Goal: Task Accomplishment & Management: Complete application form

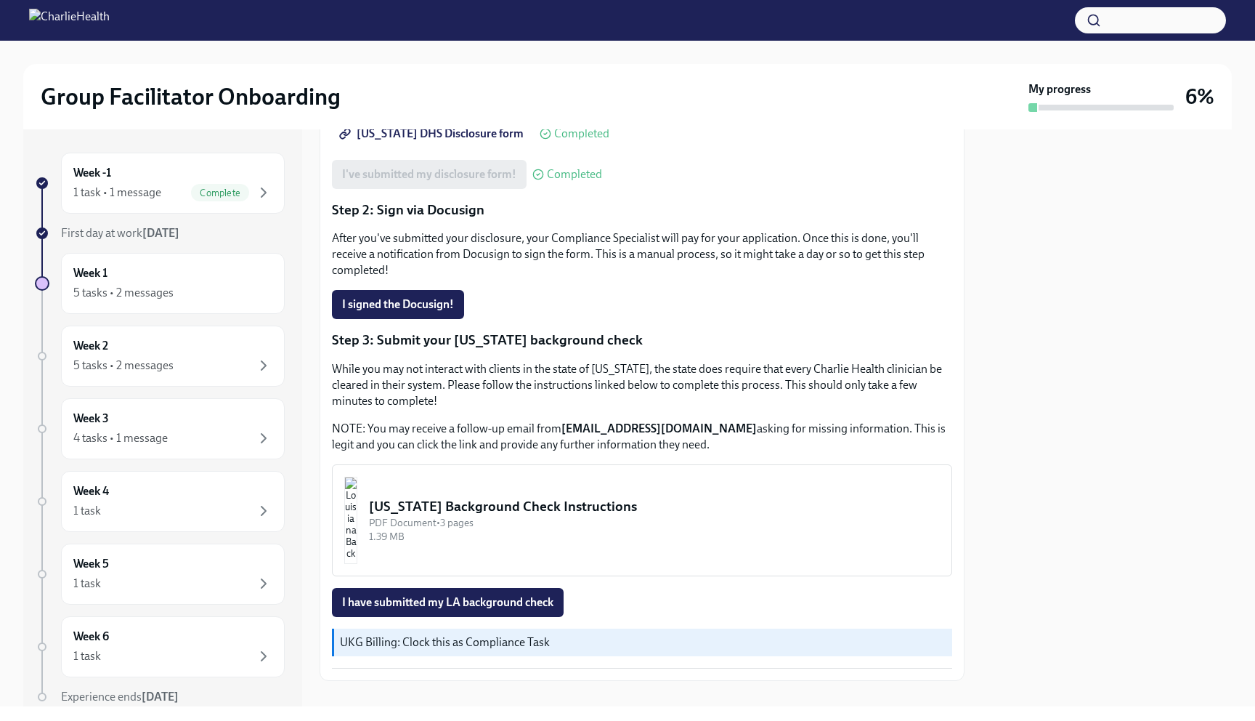
scroll to position [276, 0]
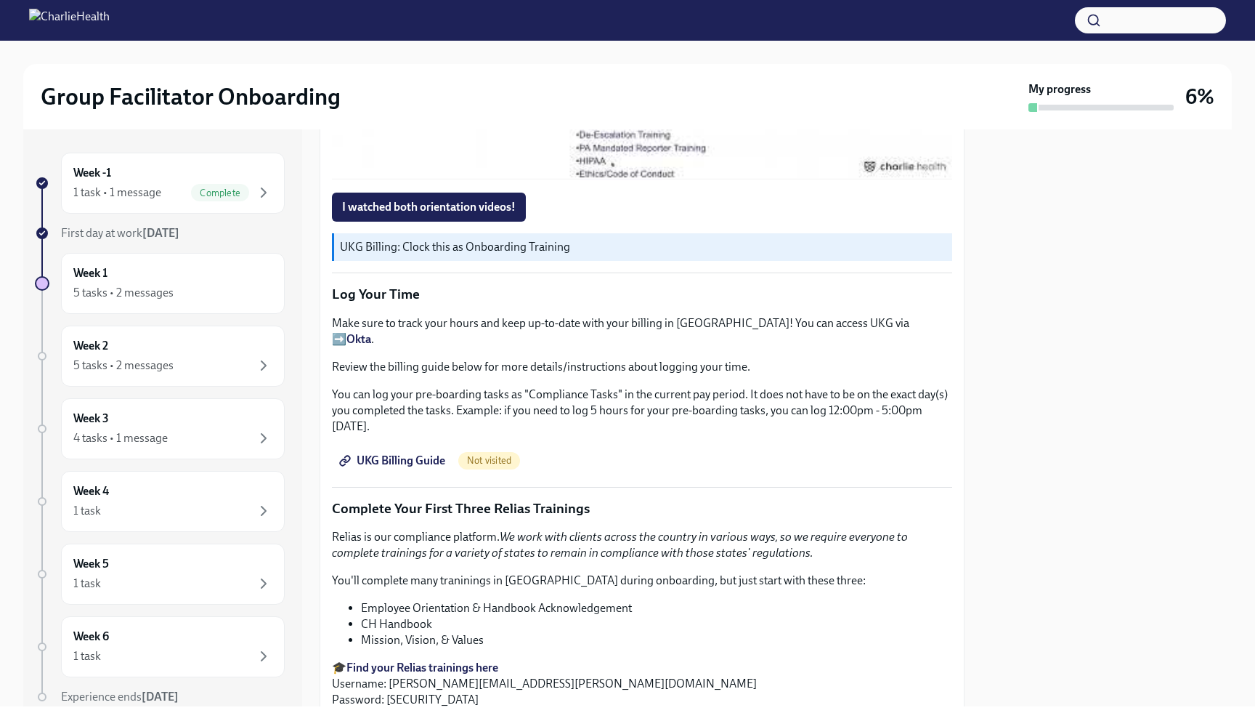
scroll to position [1426, 0]
click at [373, 455] on span "UKG Billing Guide" at bounding box center [393, 462] width 103 height 15
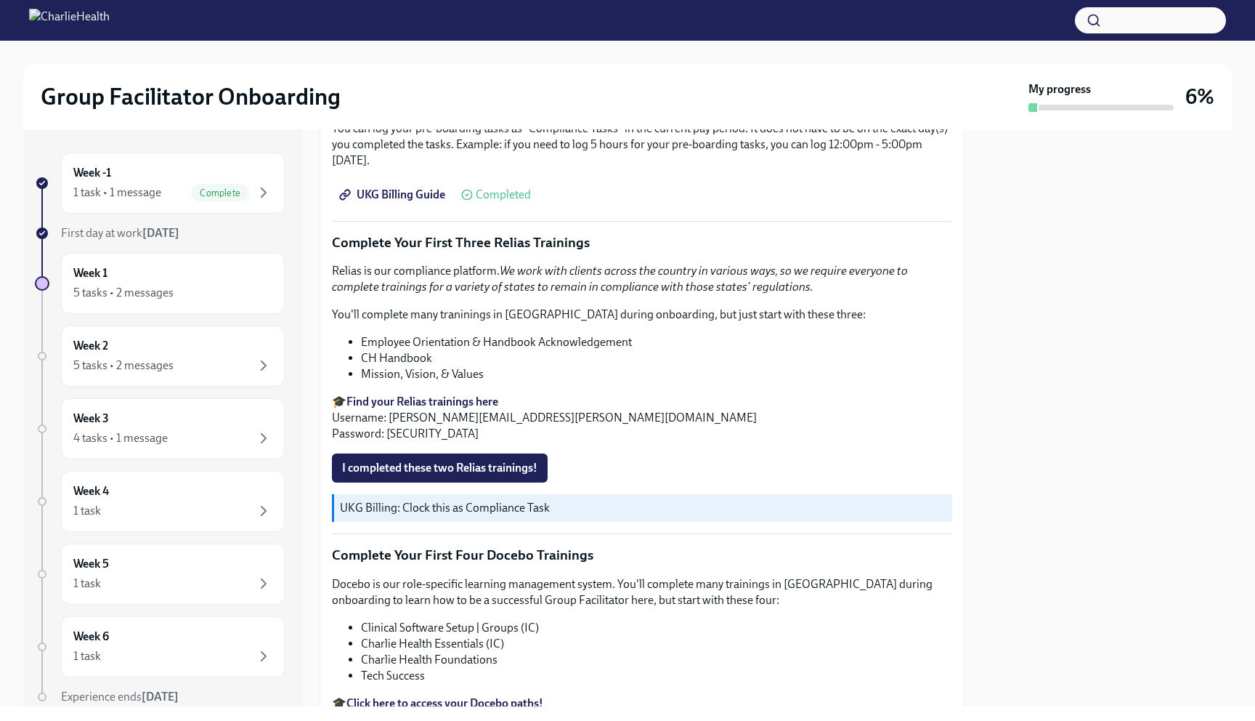
scroll to position [1695, 0]
click at [406, 393] on strong "Find your Relias trainings here" at bounding box center [423, 400] width 152 height 14
drag, startPoint x: 554, startPoint y: 400, endPoint x: 390, endPoint y: 402, distance: 164.2
click at [390, 402] on p "🎓 Find your Relias trainings here Username: scott.vaughn@charliehealth.com Pass…" at bounding box center [642, 416] width 620 height 48
copy p "scott.vaughn@charliehealth.com"
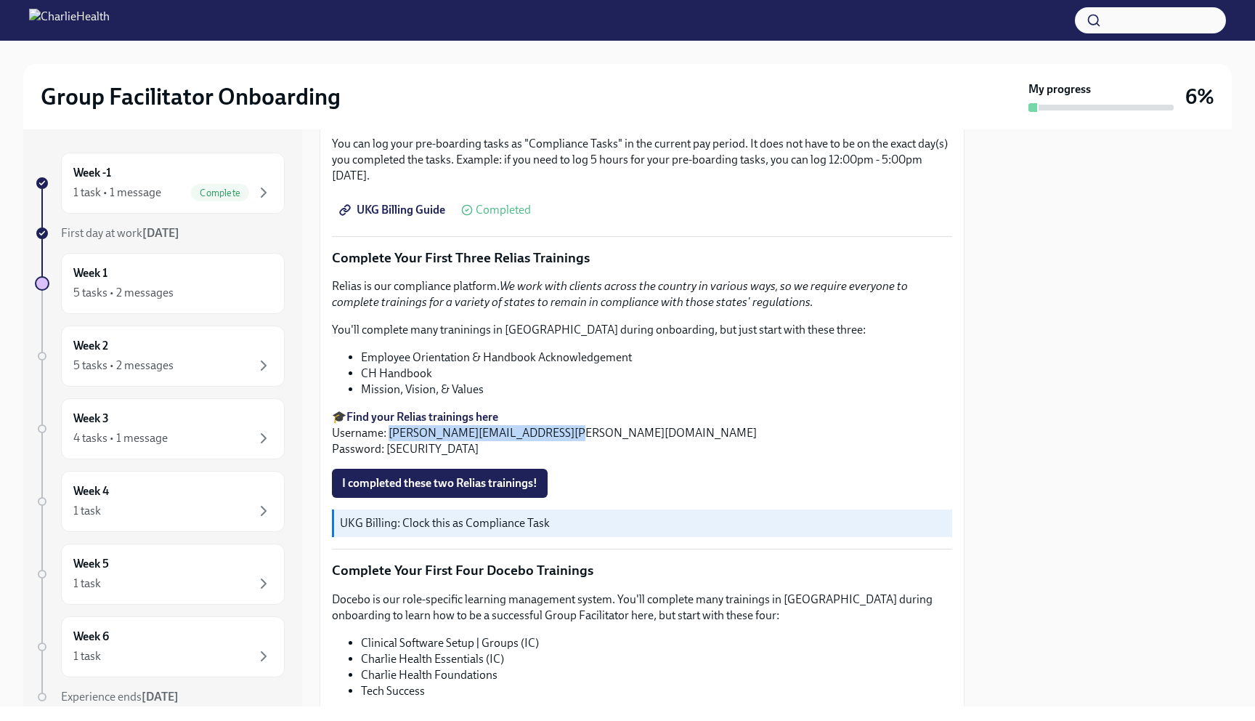
scroll to position [1676, 0]
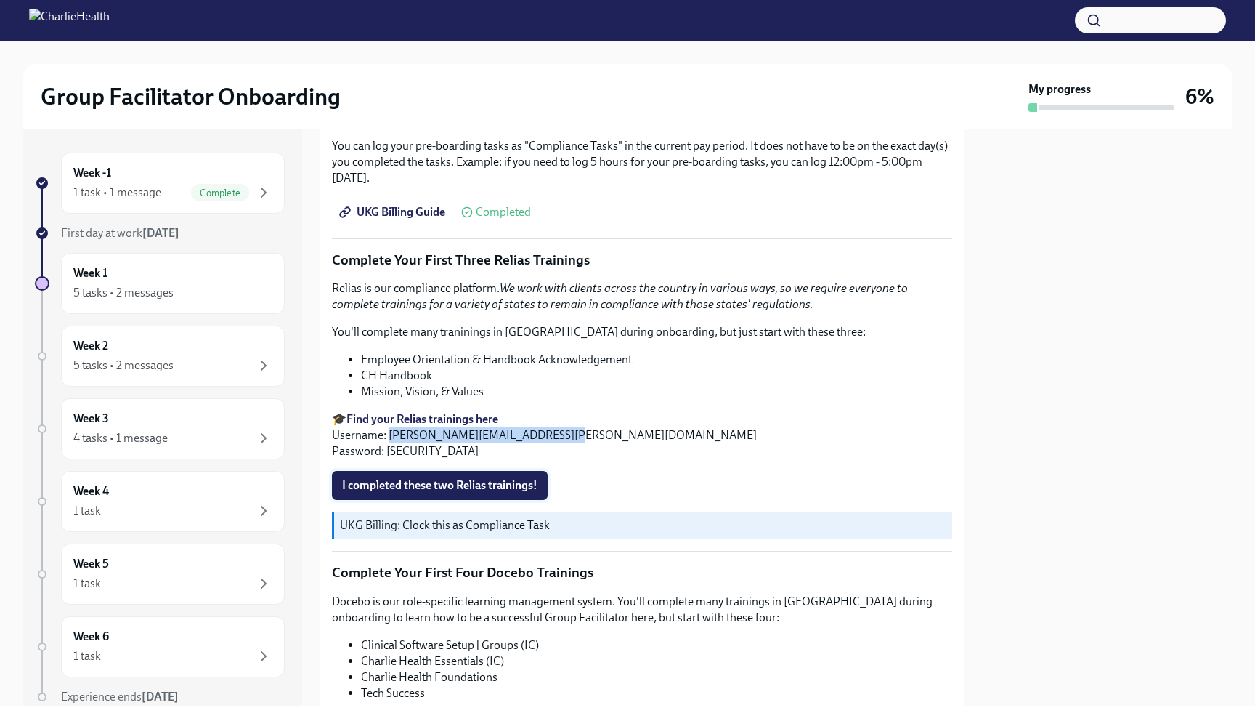
click at [395, 478] on span "I completed these two Relias trainings!" at bounding box center [439, 485] width 195 height 15
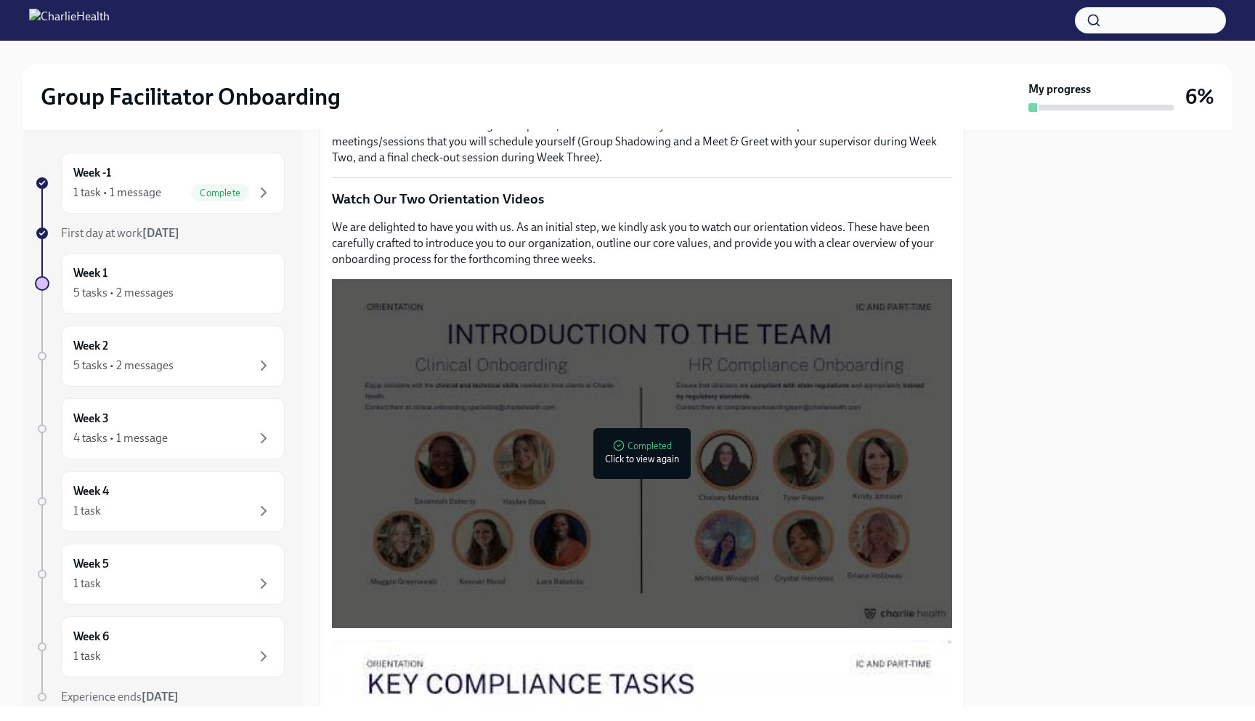
scroll to position [623, 0]
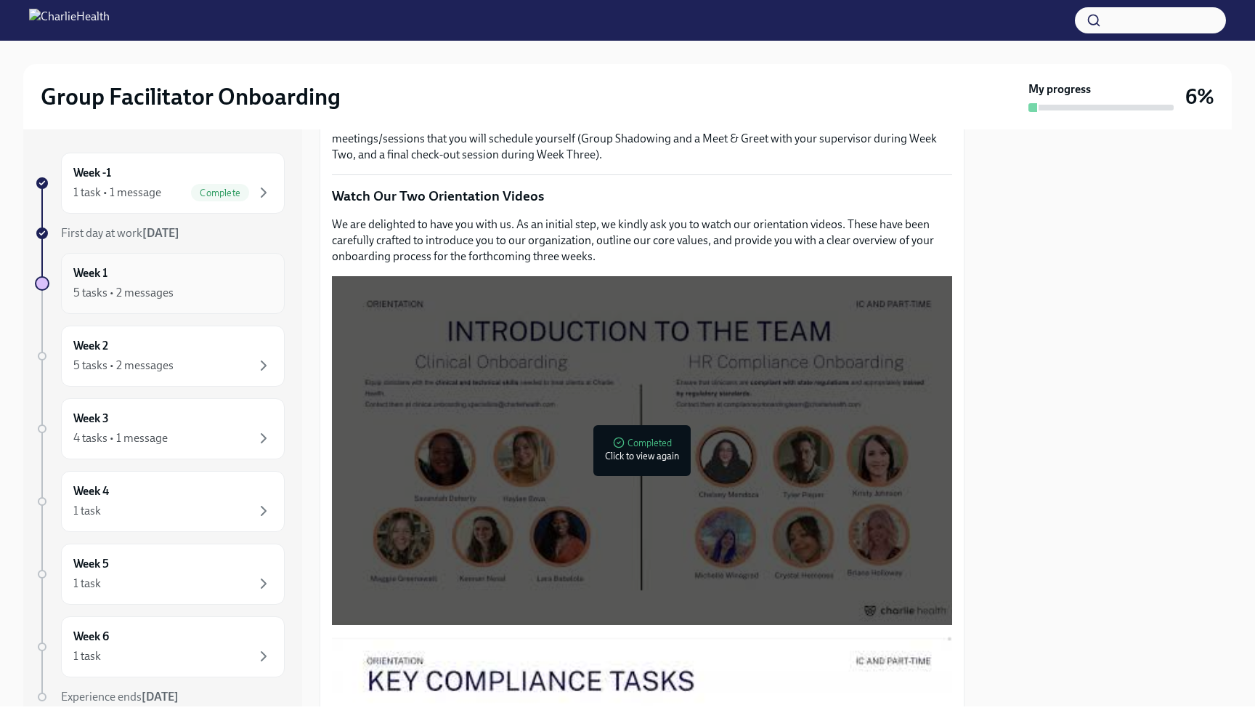
click at [262, 272] on div "Week 1 5 tasks • 2 messages" at bounding box center [172, 283] width 199 height 36
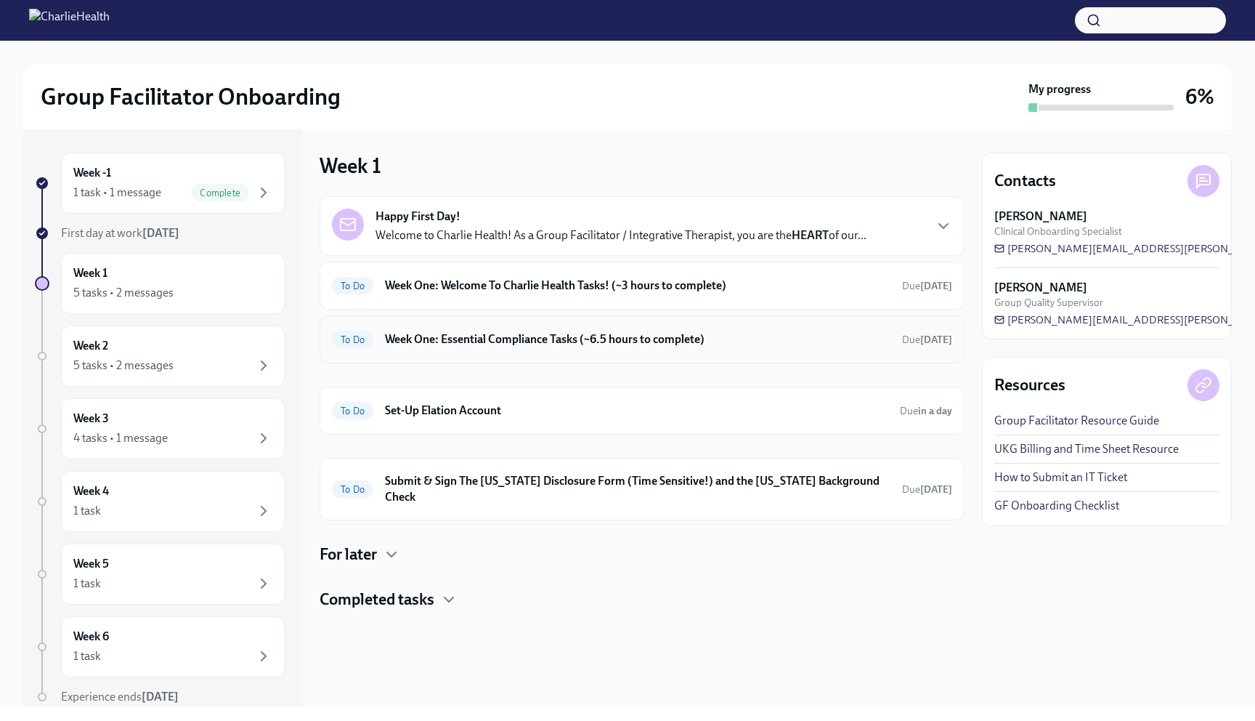
click at [466, 344] on h6 "Week One: Essential Compliance Tasks (~6.5 hours to complete)" at bounding box center [638, 339] width 506 height 16
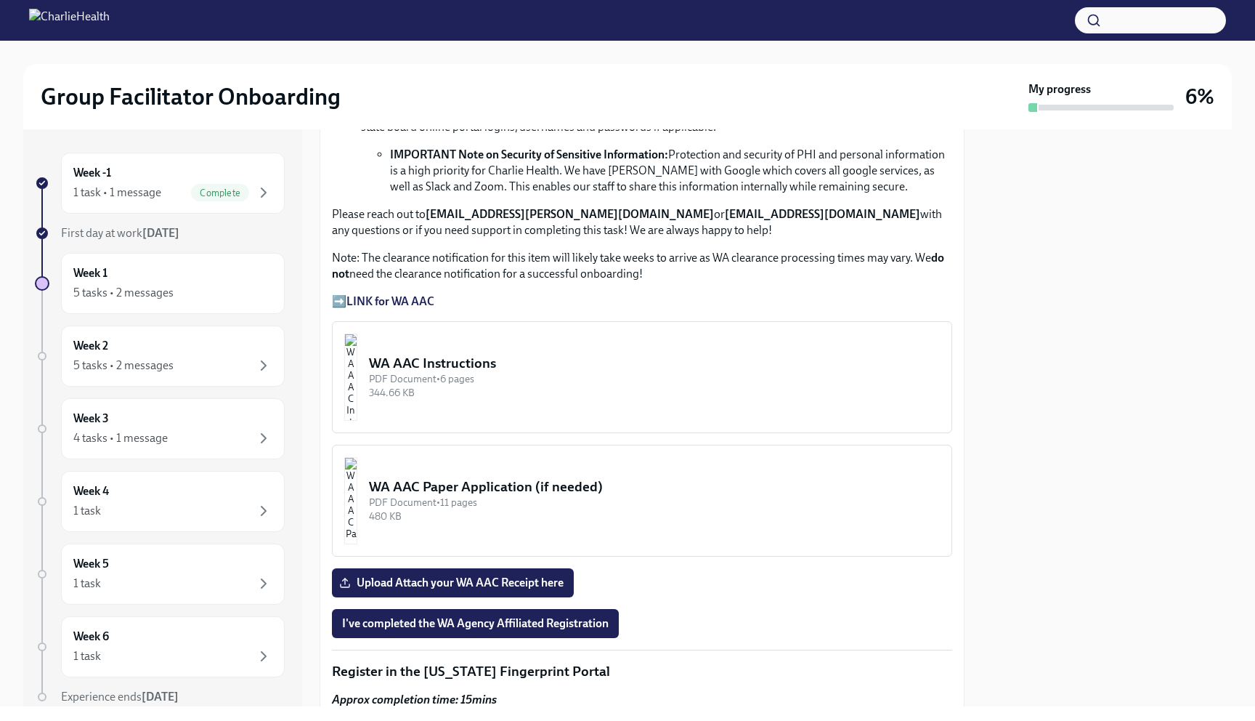
scroll to position [1084, 0]
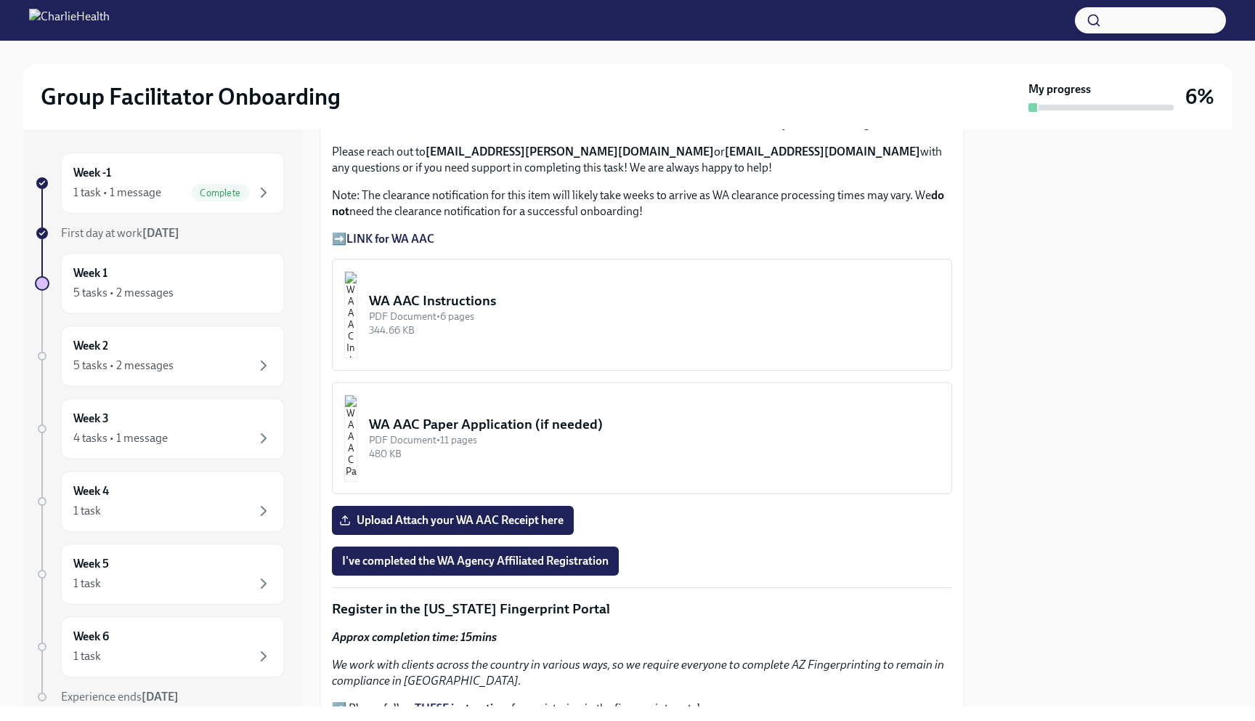
click at [522, 300] on div "WA AAC Instructions" at bounding box center [654, 300] width 571 height 19
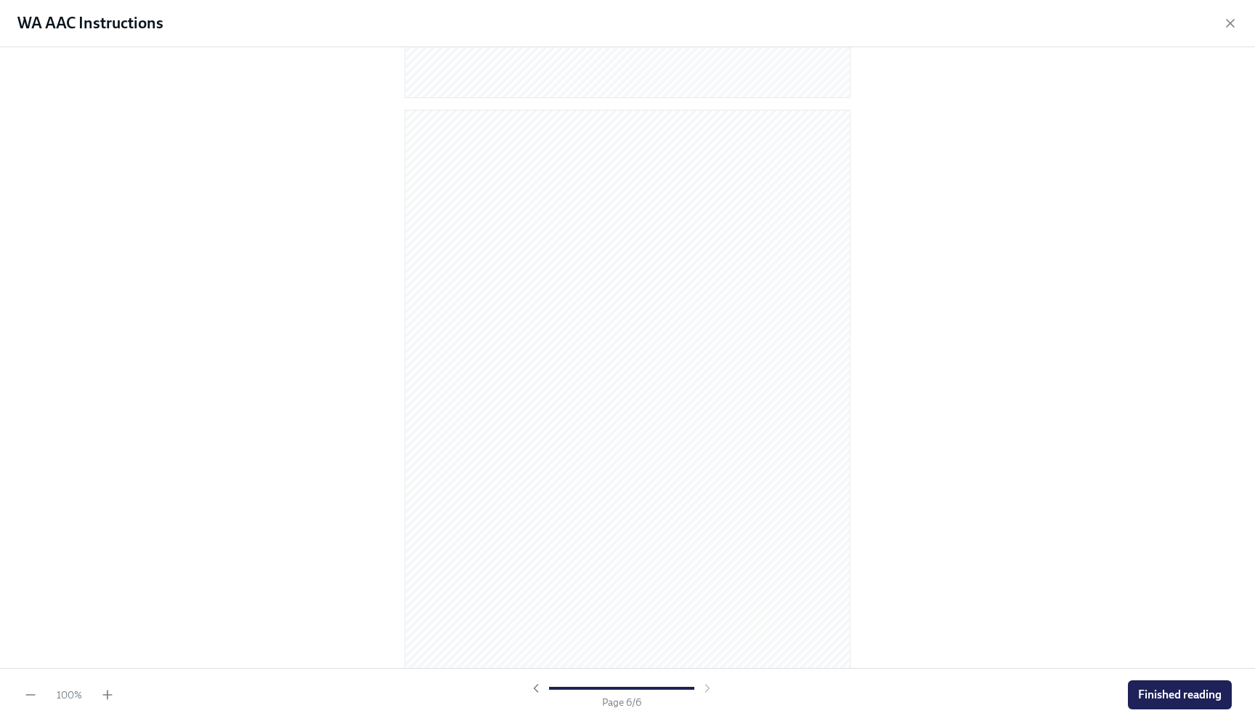
scroll to position [2922, 0]
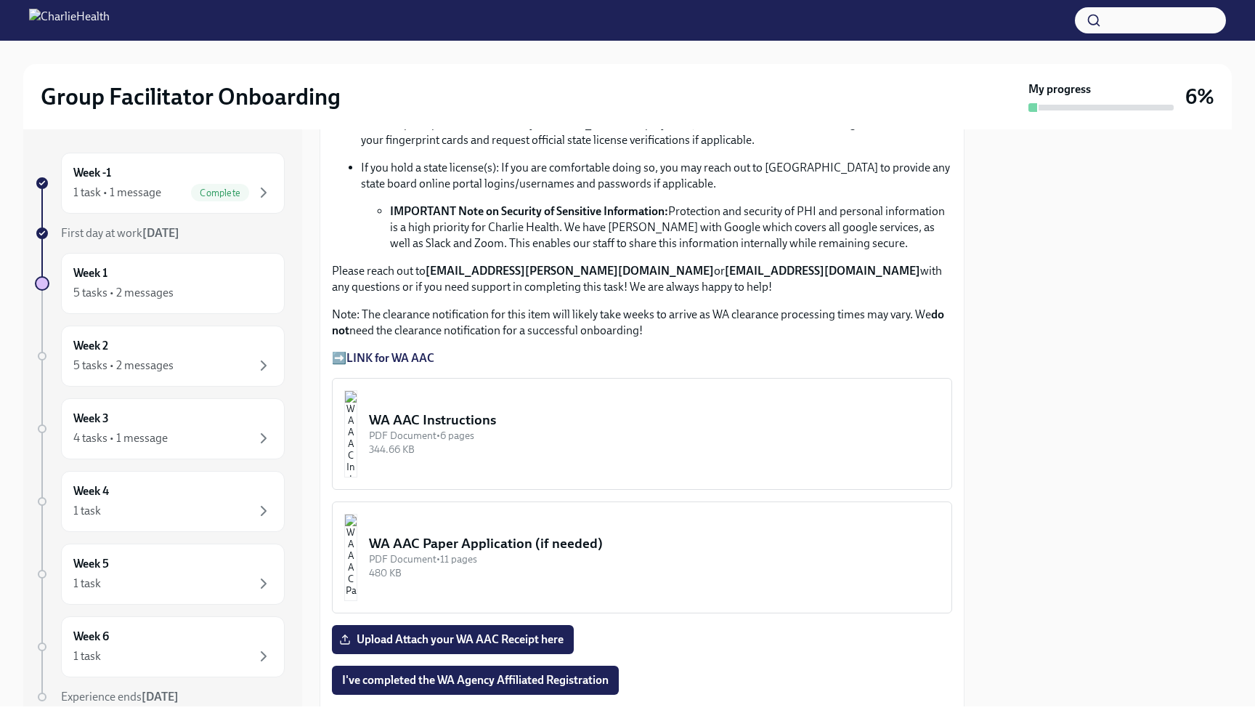
scroll to position [971, 0]
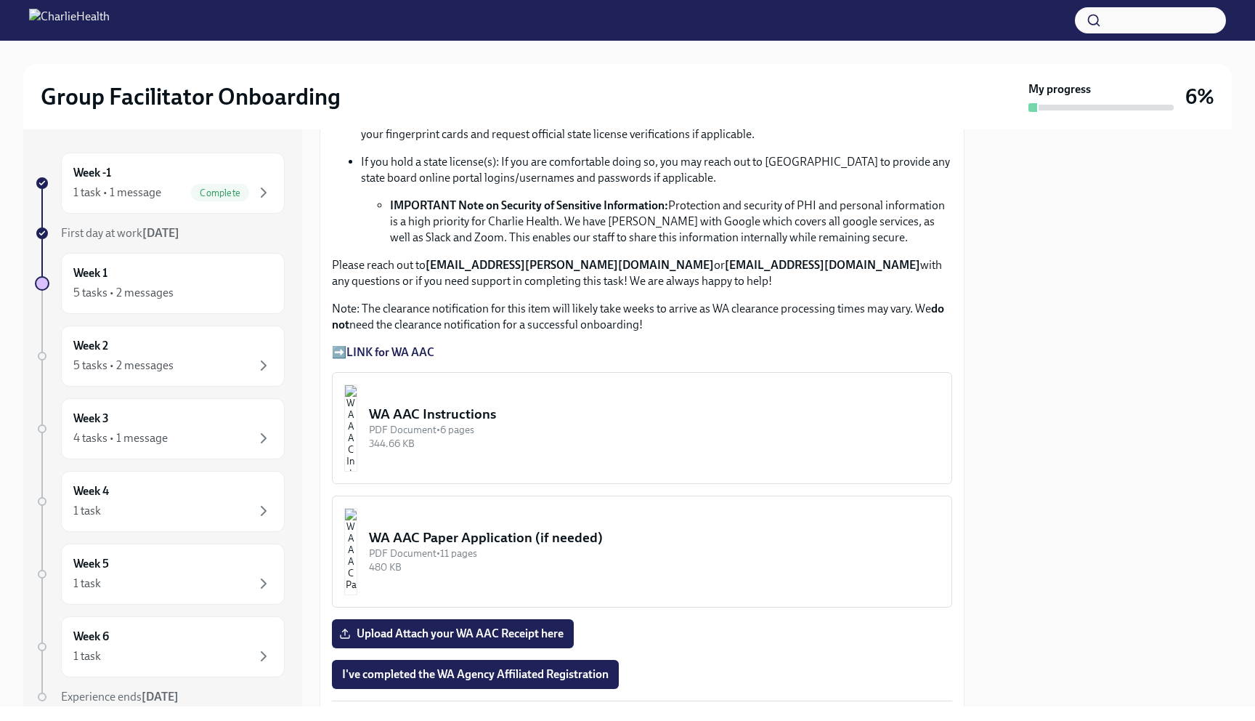
click at [449, 401] on button "WA AAC Instructions PDF Document • 6 pages 344.66 KB" at bounding box center [642, 428] width 620 height 112
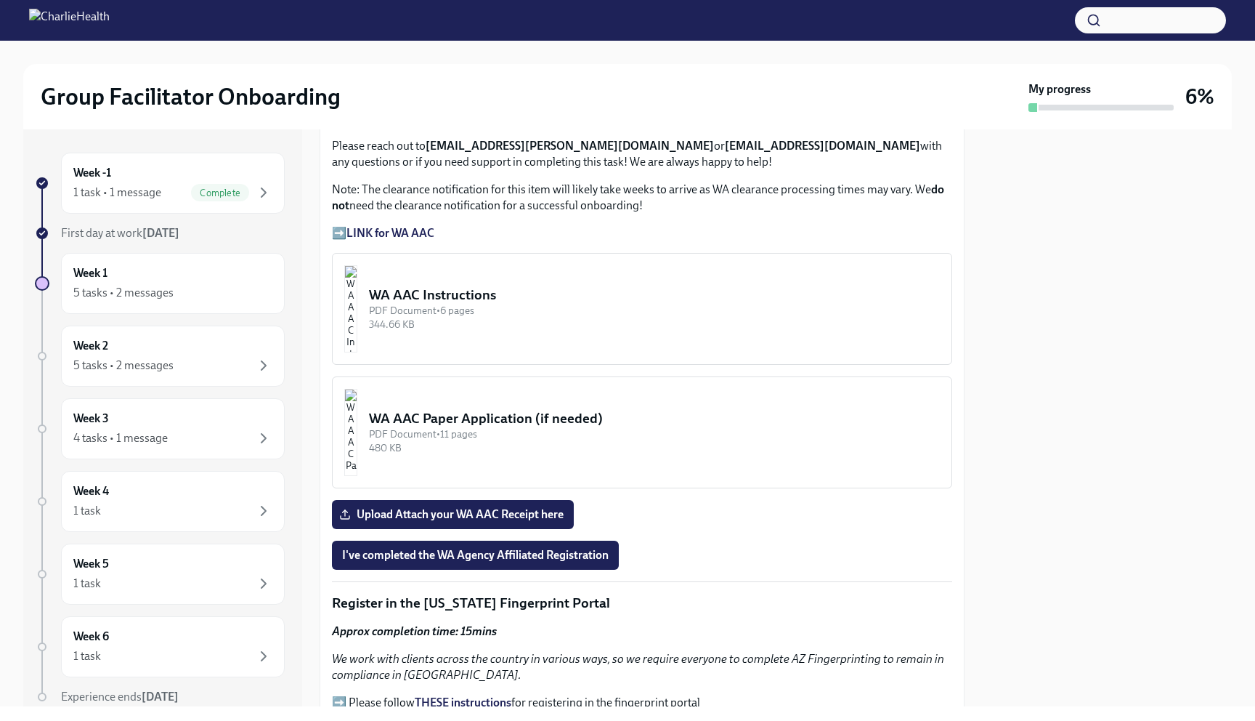
scroll to position [1098, 0]
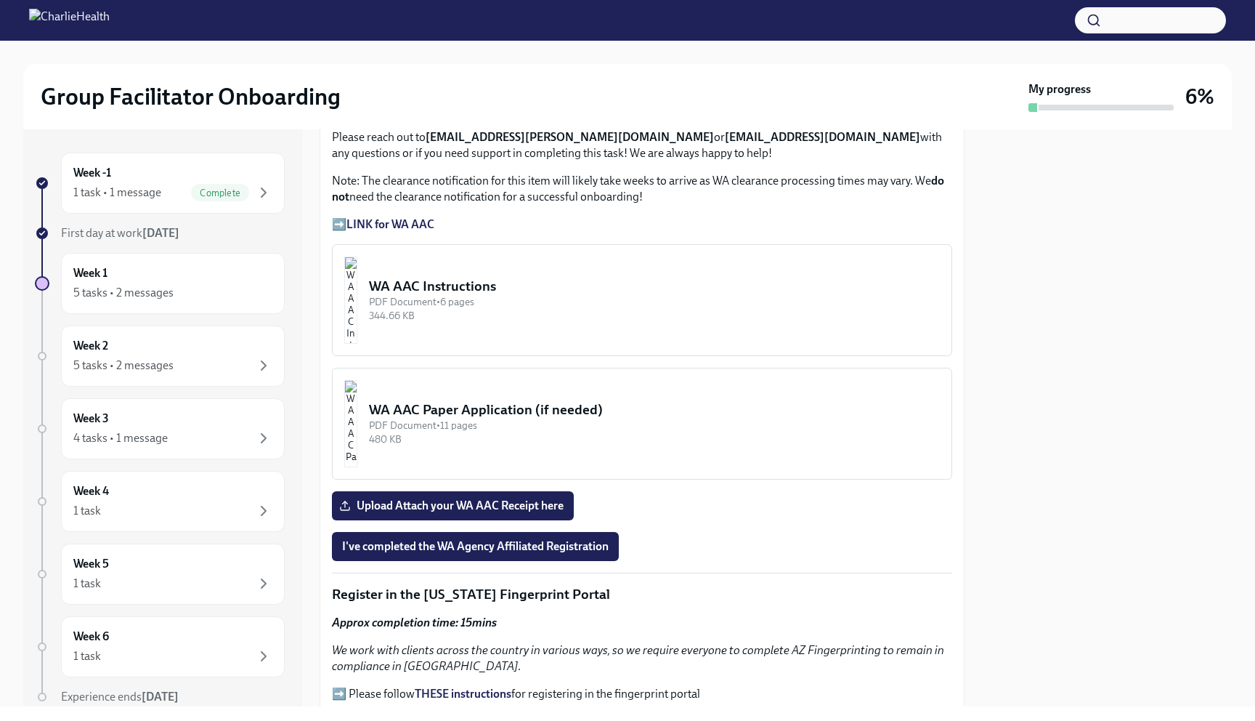
click at [514, 445] on div "480 KB" at bounding box center [654, 439] width 571 height 14
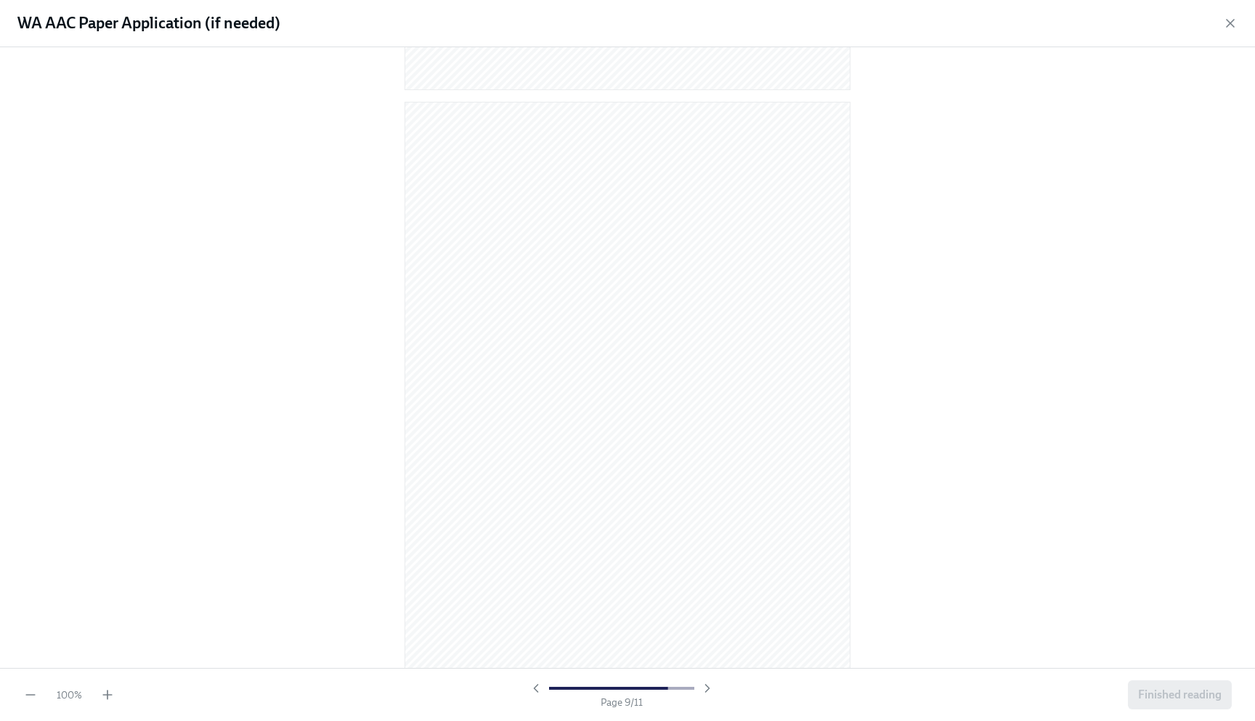
scroll to position [5864, 0]
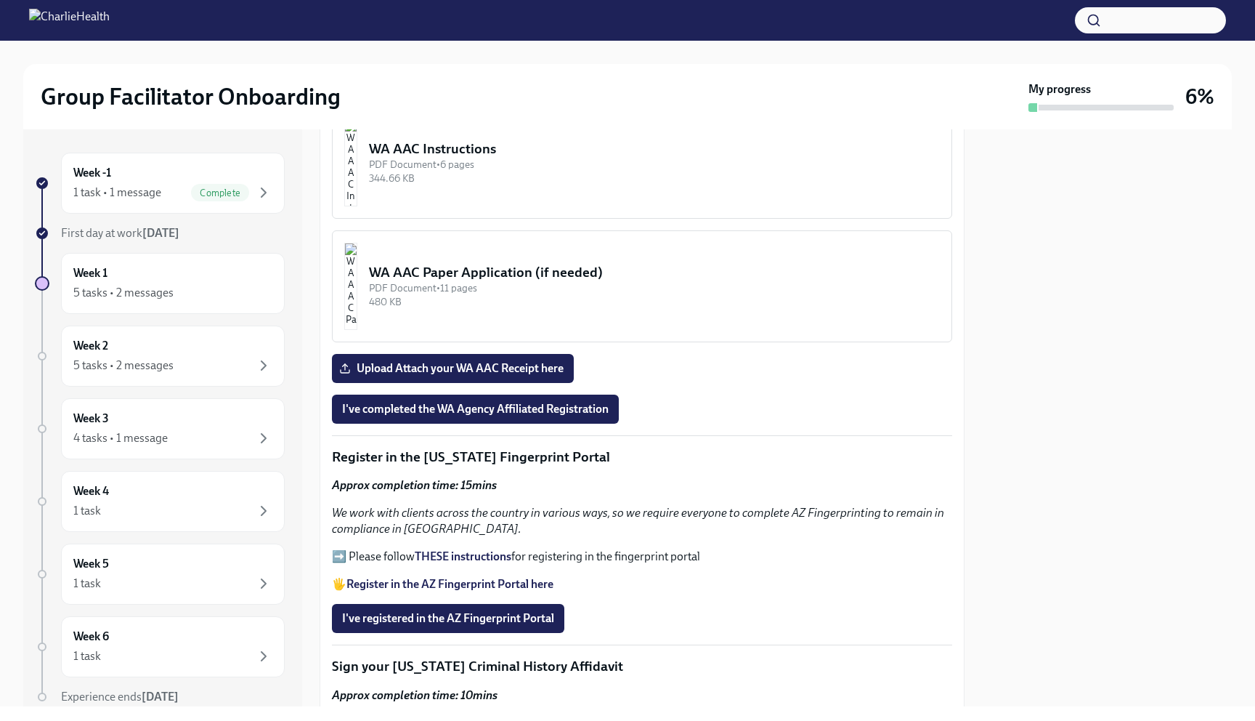
scroll to position [1240, 0]
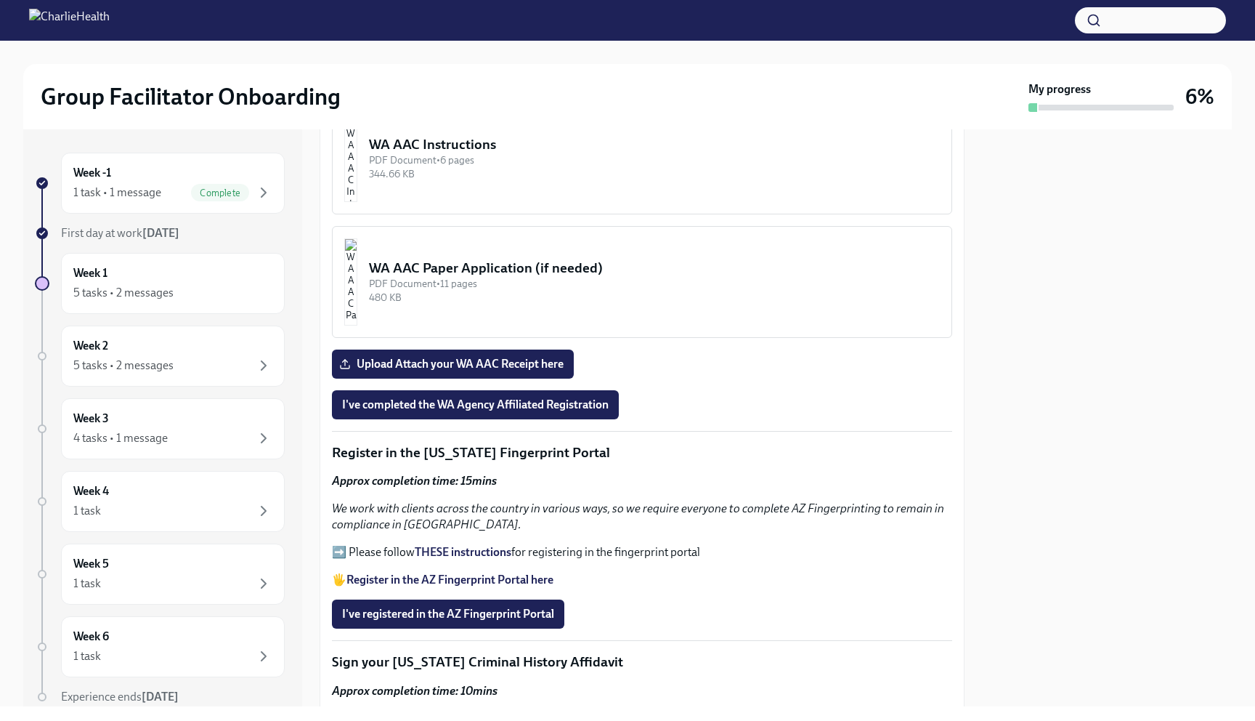
click at [549, 177] on div "344.66 KB" at bounding box center [654, 174] width 571 height 14
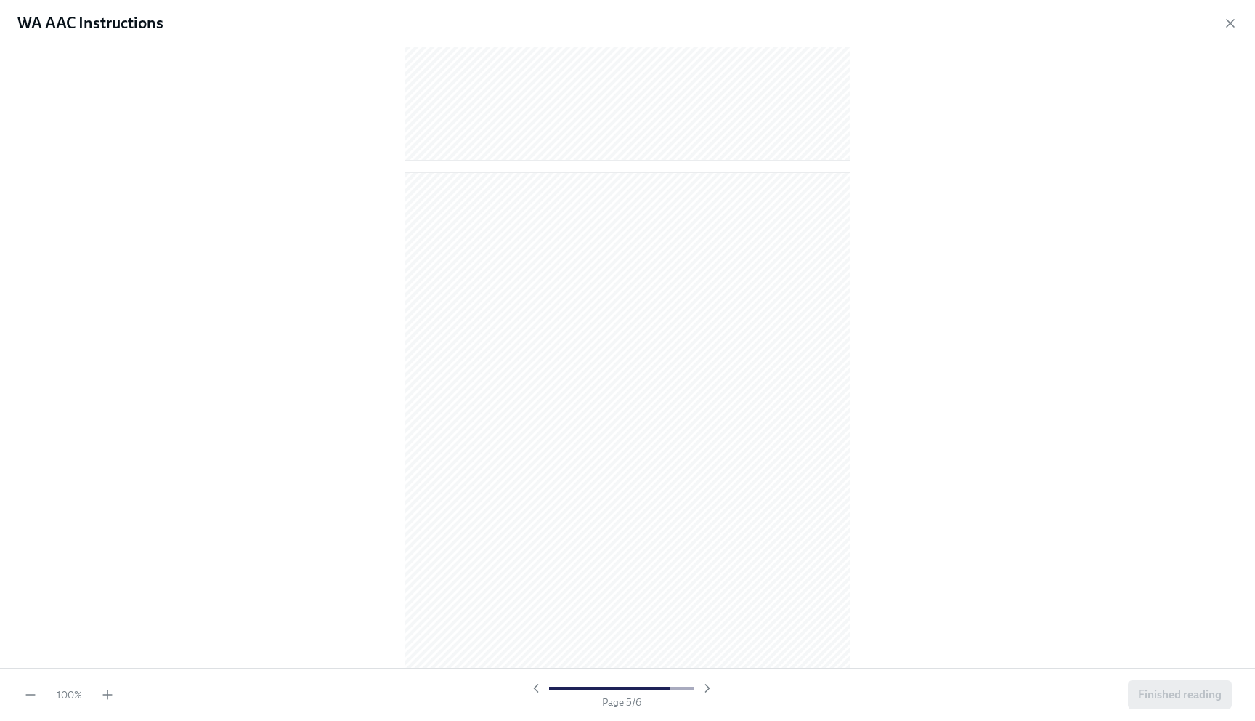
scroll to position [2922, 0]
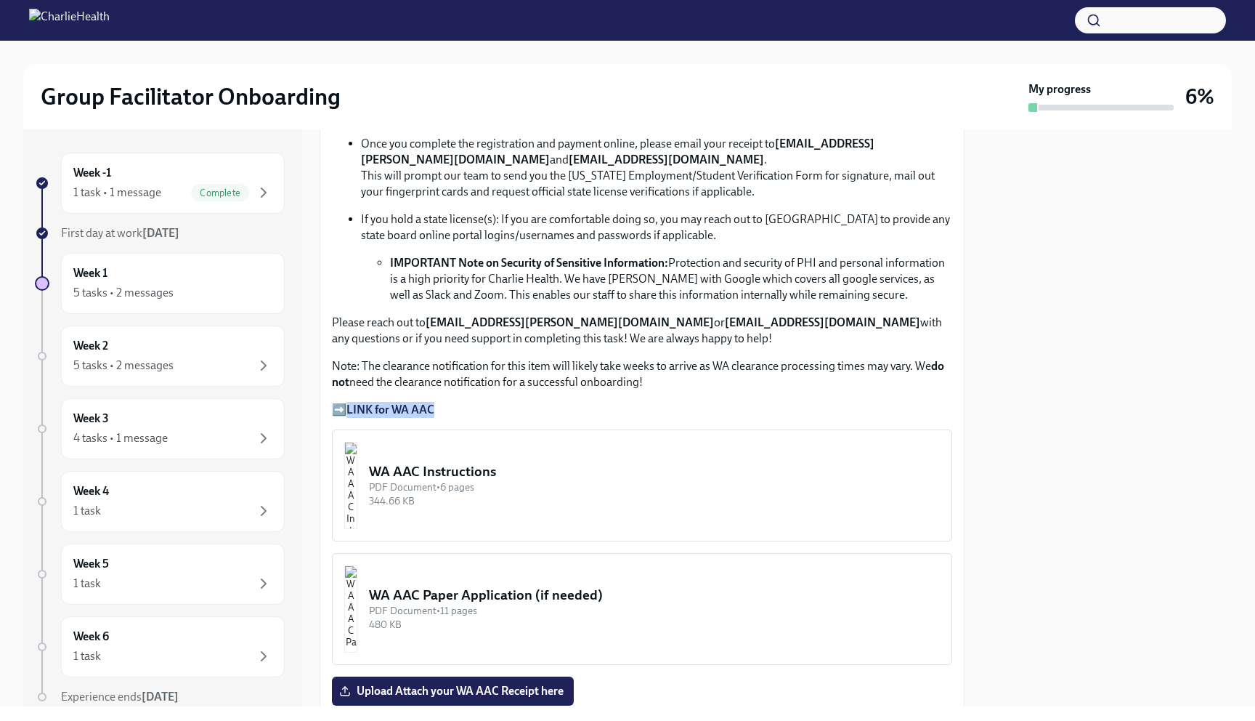
scroll to position [895, 0]
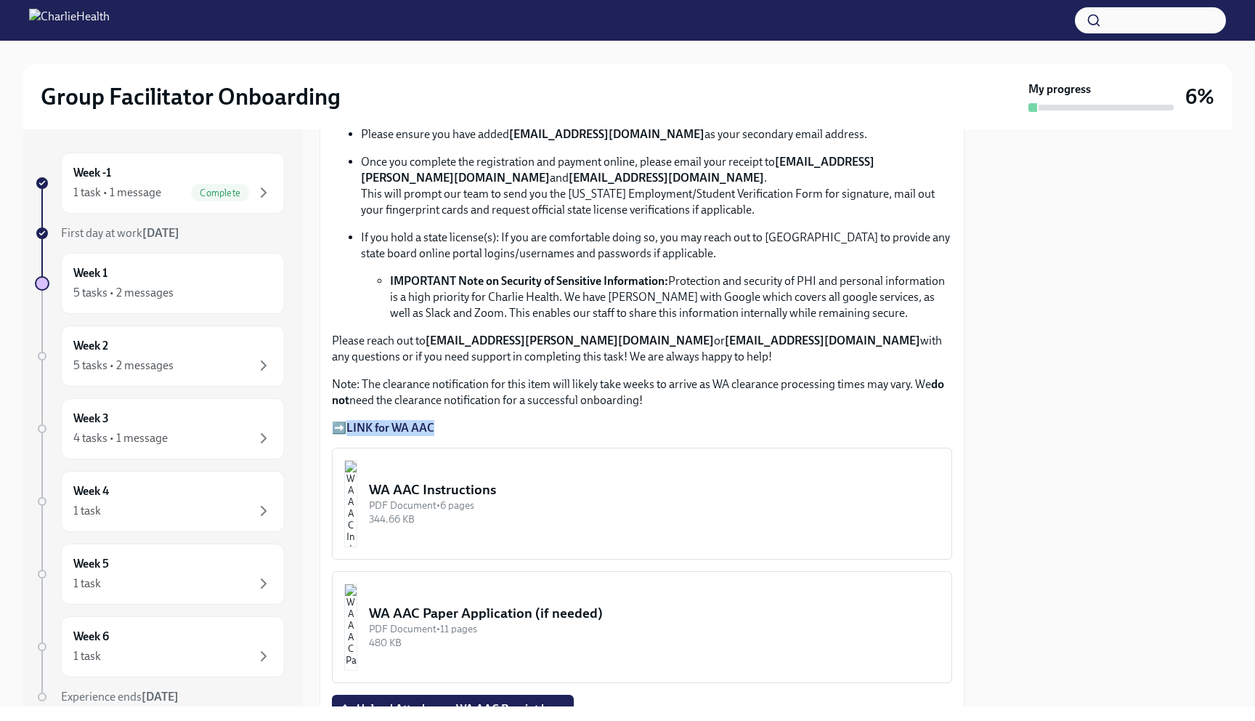
click at [439, 490] on div "WA AAC Instructions" at bounding box center [654, 489] width 571 height 19
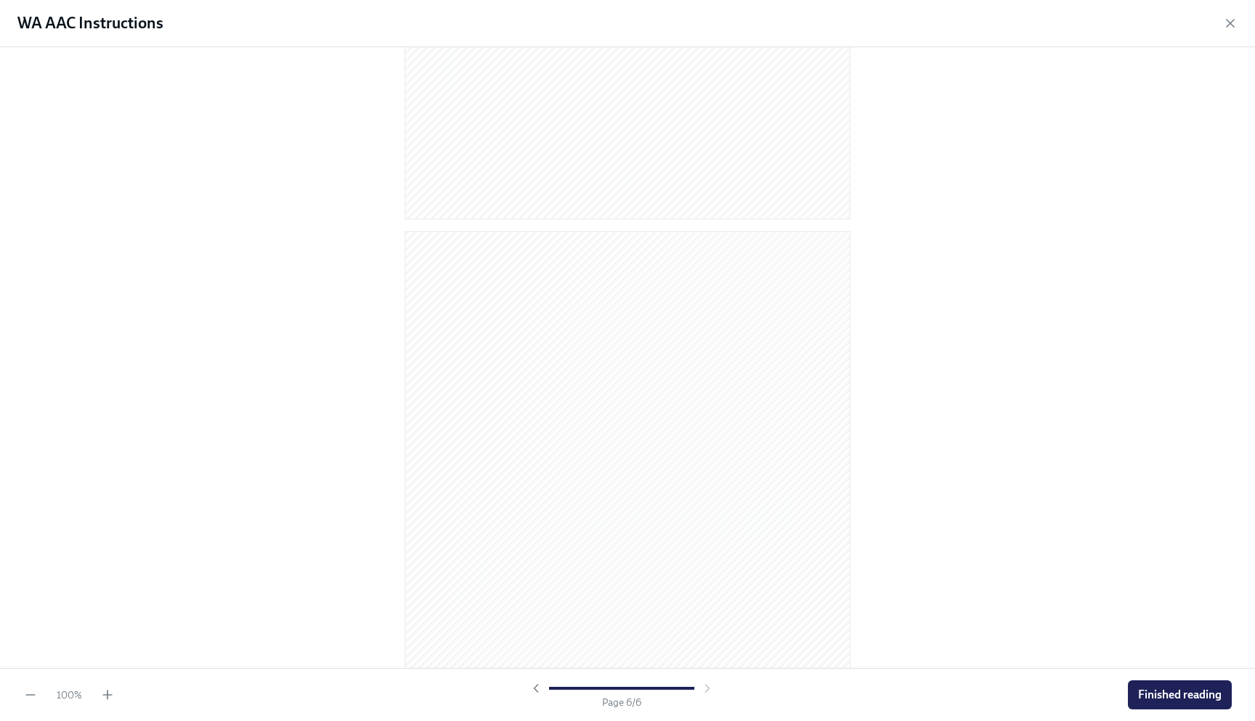
scroll to position [2922, 0]
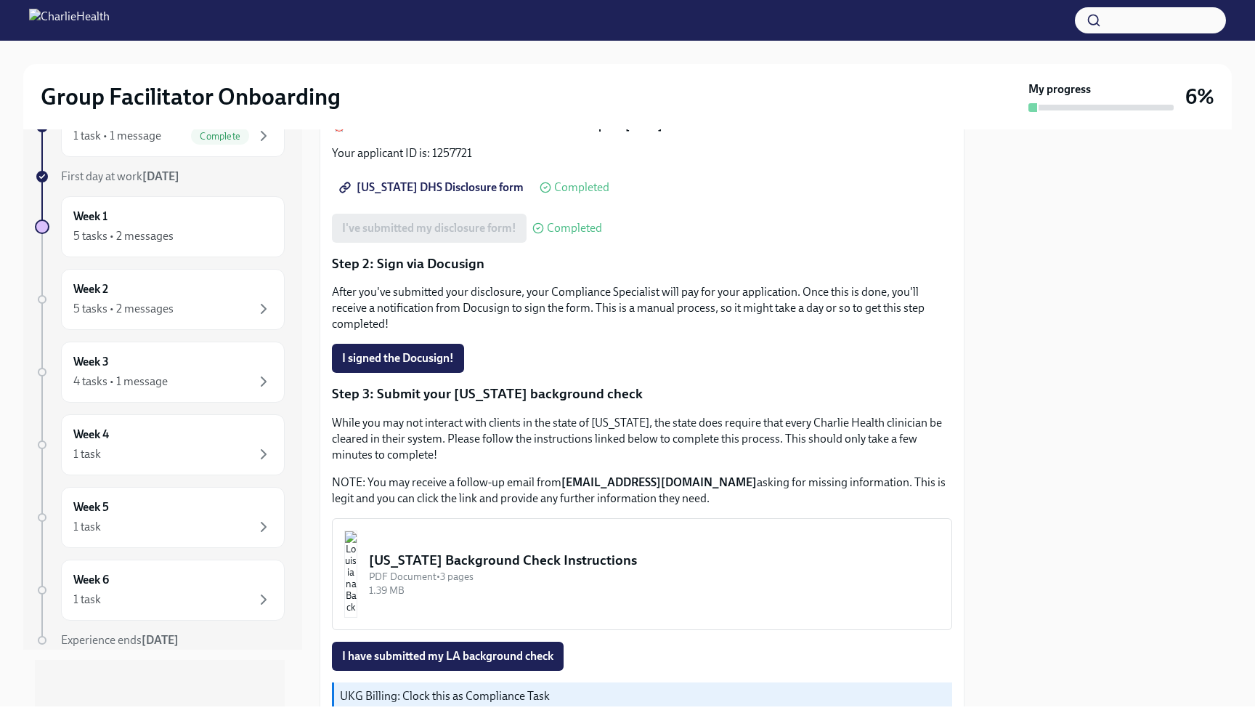
scroll to position [276, 0]
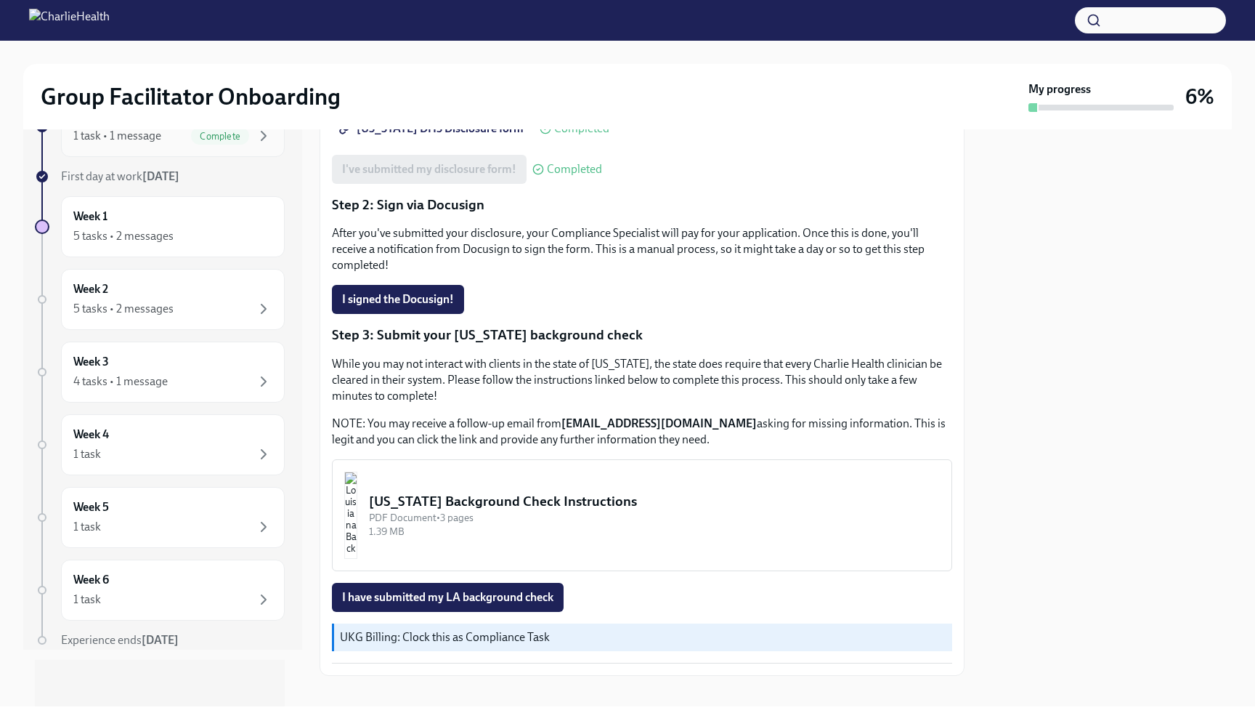
click at [238, 136] on span "Complete" at bounding box center [220, 136] width 58 height 11
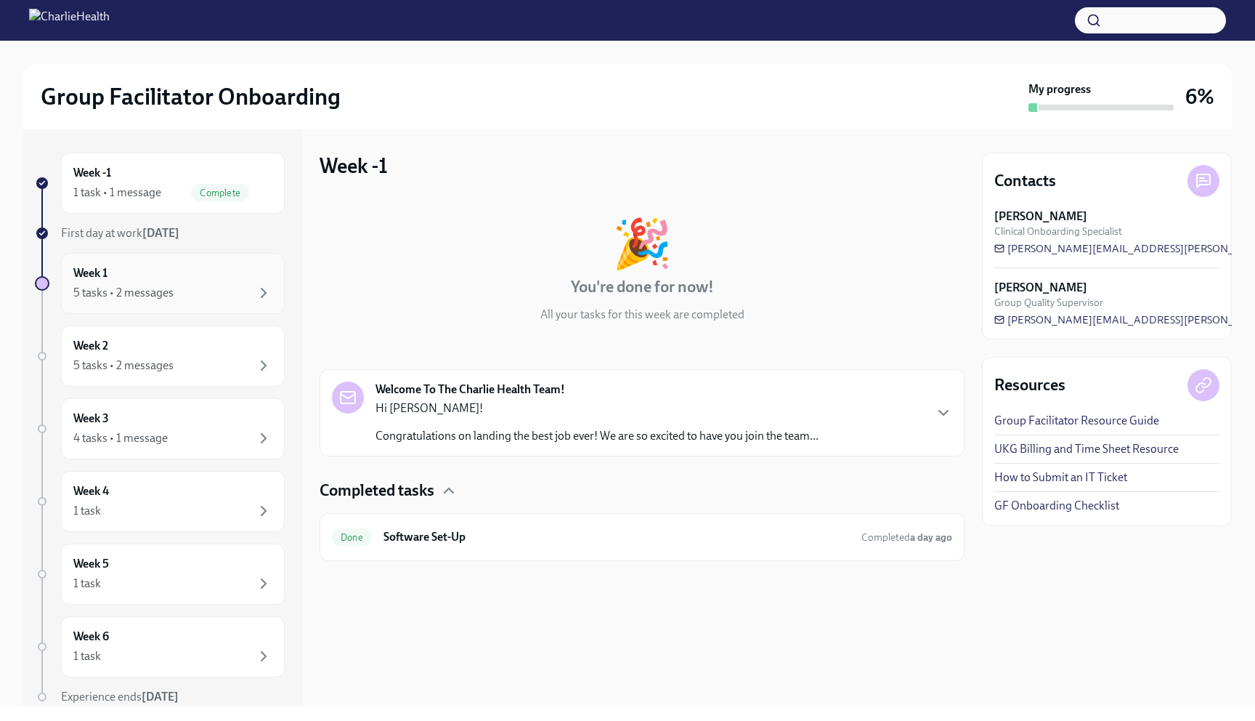
click at [206, 265] on div "Week 1 5 tasks • 2 messages" at bounding box center [172, 283] width 199 height 36
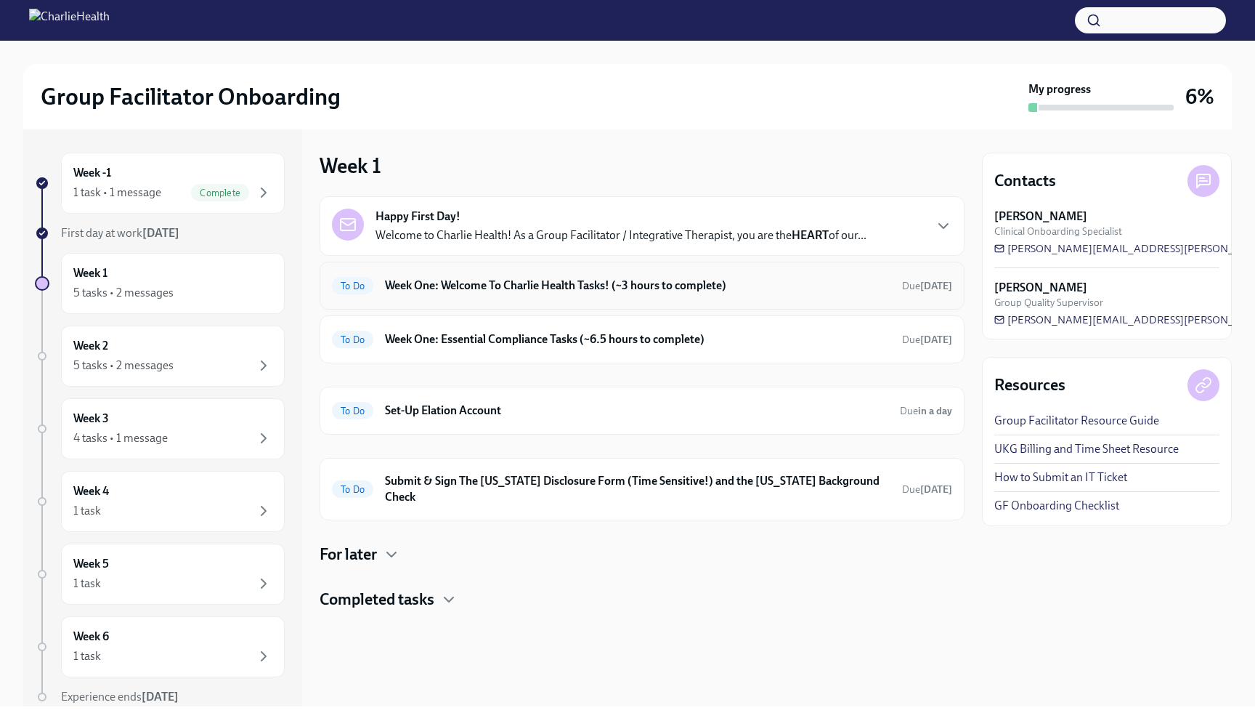
click at [555, 293] on h6 "Week One: Welcome To Charlie Health Tasks! (~3 hours to complete)" at bounding box center [638, 286] width 506 height 16
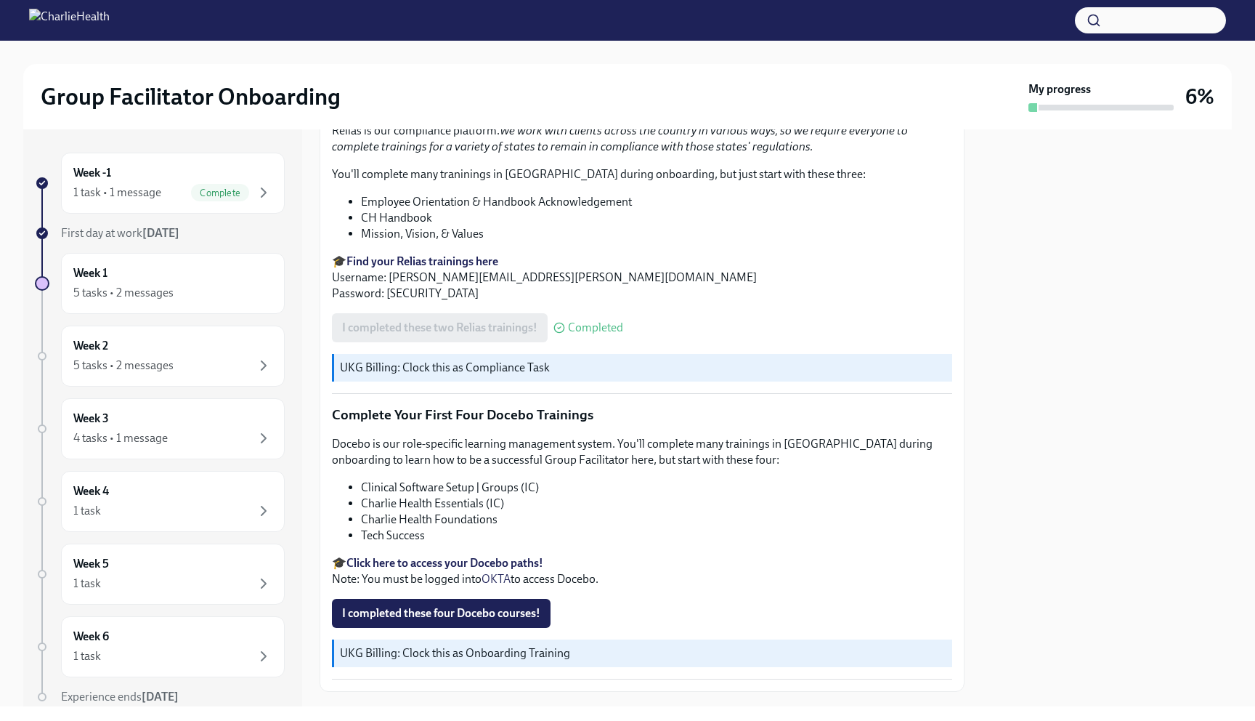
scroll to position [1896, 0]
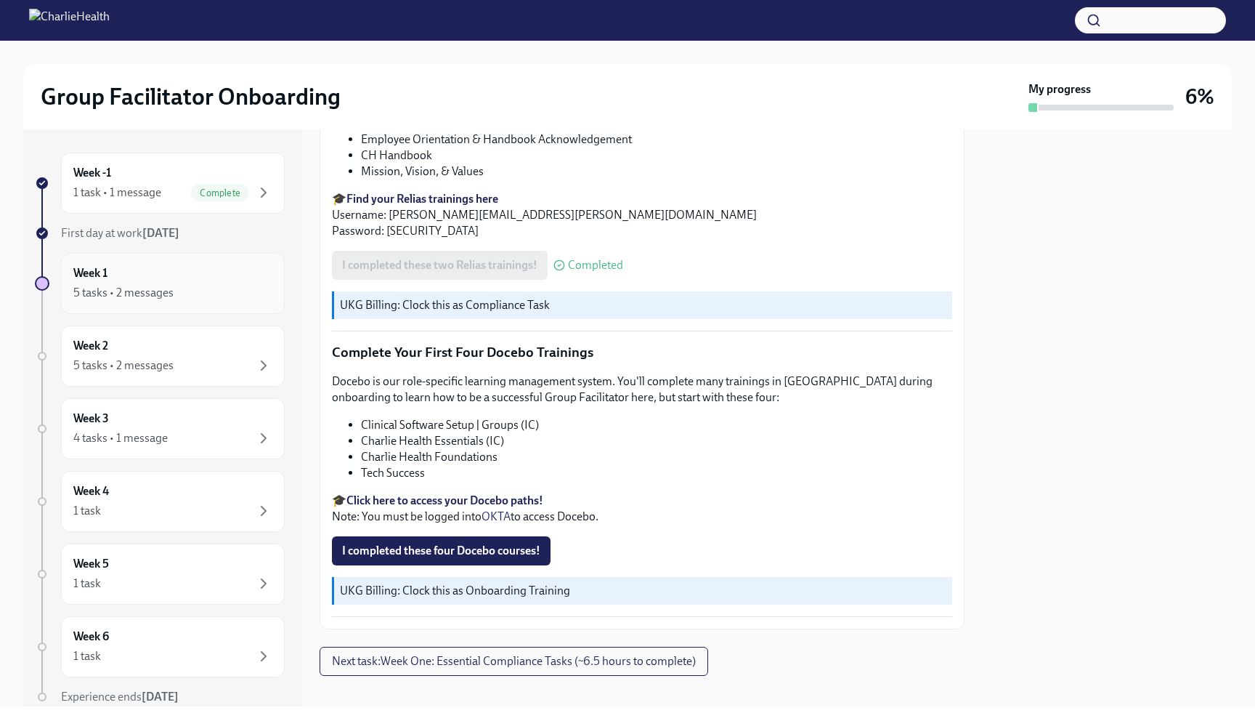
click at [107, 287] on div "5 tasks • 2 messages" at bounding box center [123, 293] width 100 height 16
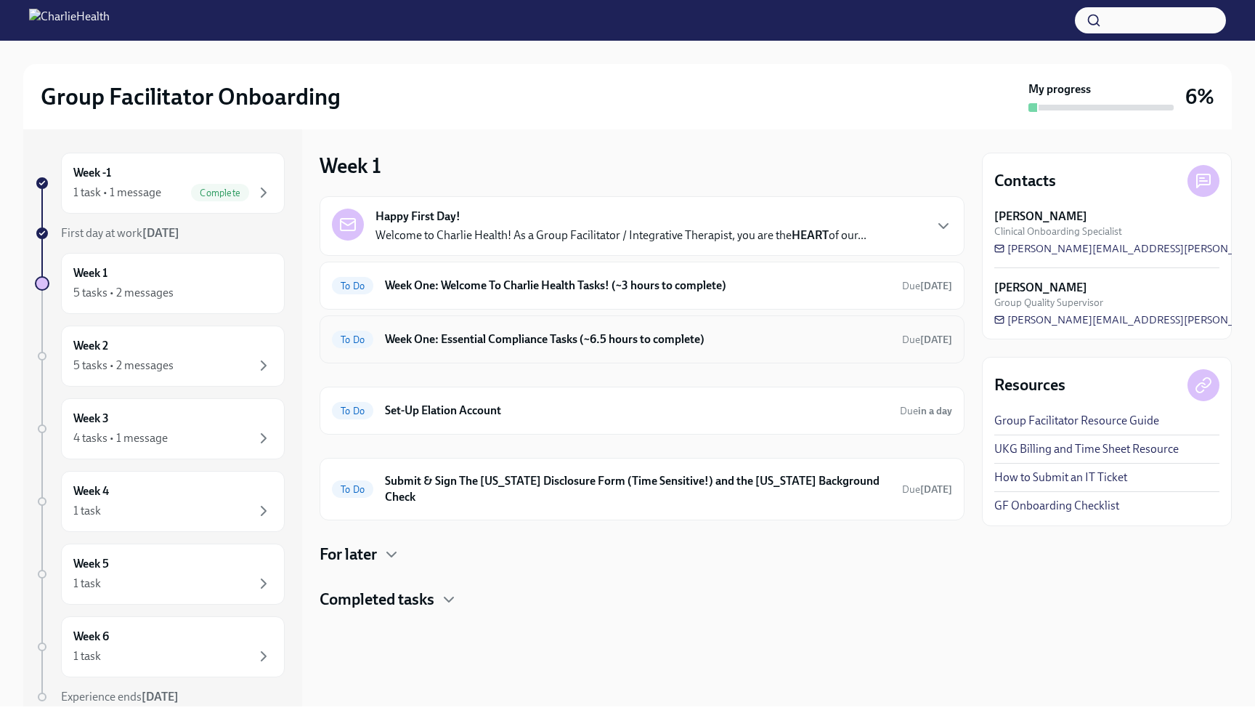
click at [530, 348] on div "To Do Week One: Essential Compliance Tasks (~6.5 hours to complete) Due [DATE]" at bounding box center [642, 339] width 620 height 23
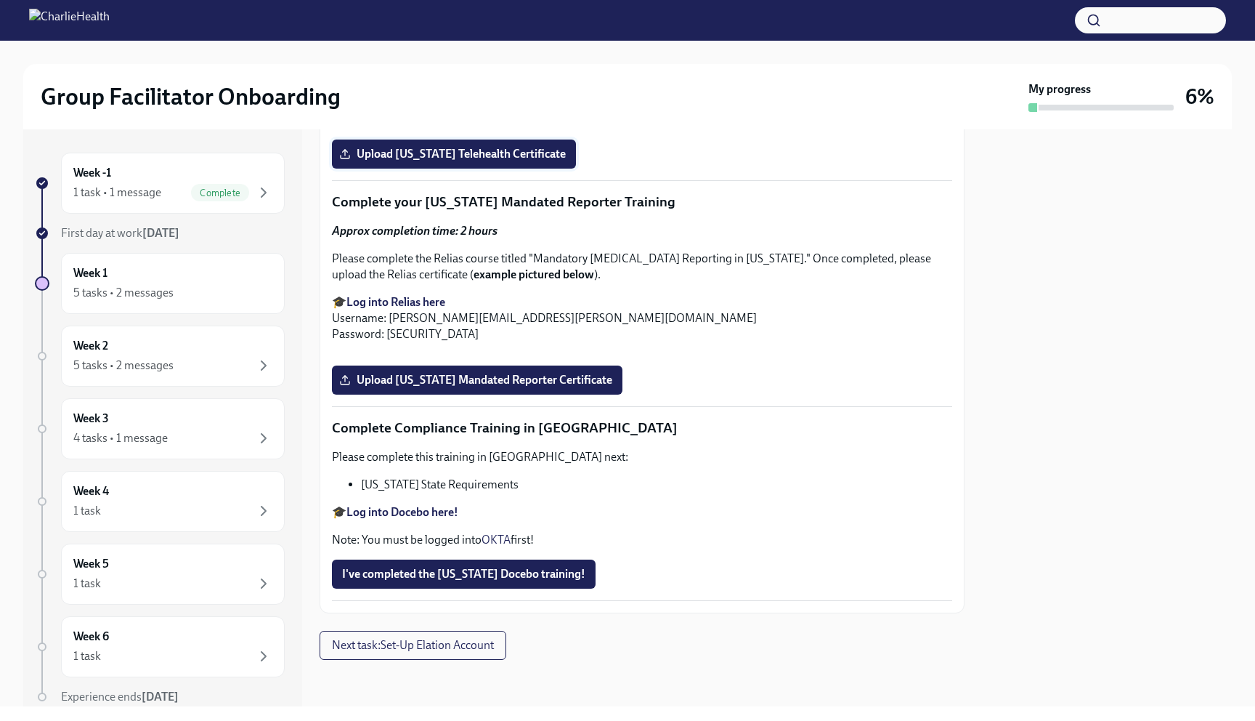
scroll to position [2394, 0]
click at [469, 161] on span "Upload [US_STATE] Telehealth Certificate" at bounding box center [454, 154] width 224 height 15
click at [0, 0] on input "Upload [US_STATE] Telehealth Certificate" at bounding box center [0, 0] width 0 height 0
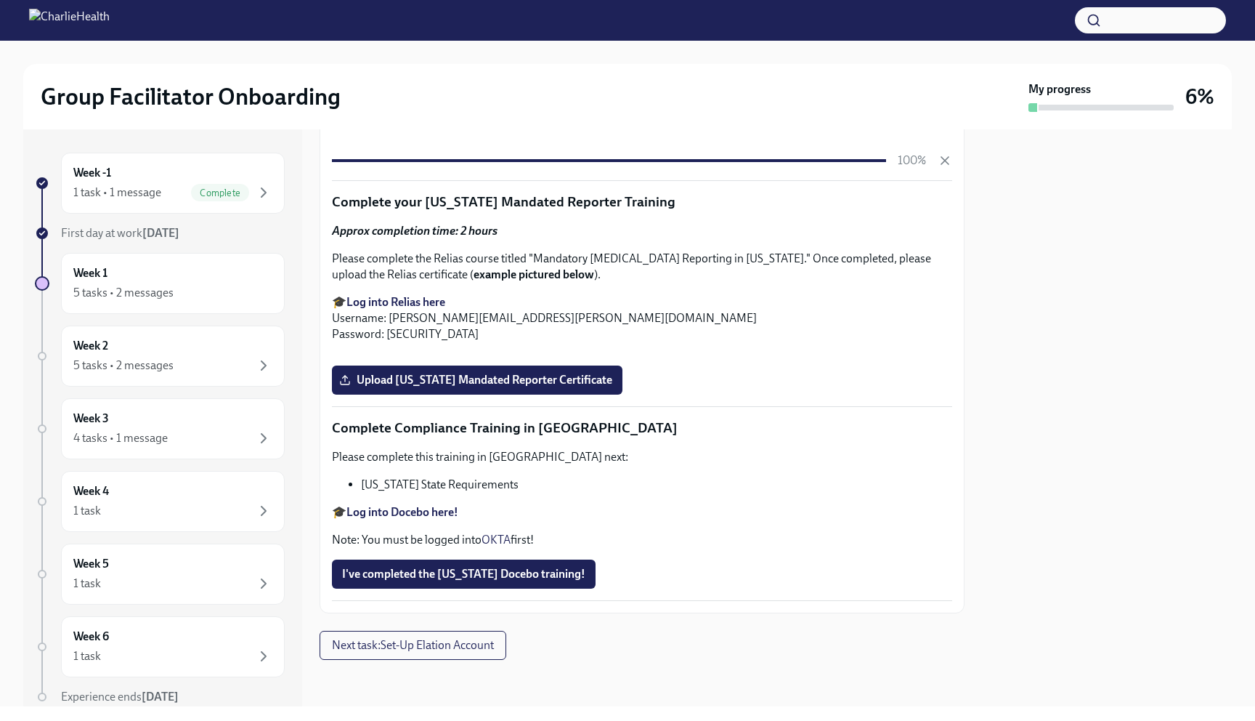
scroll to position [2672, 0]
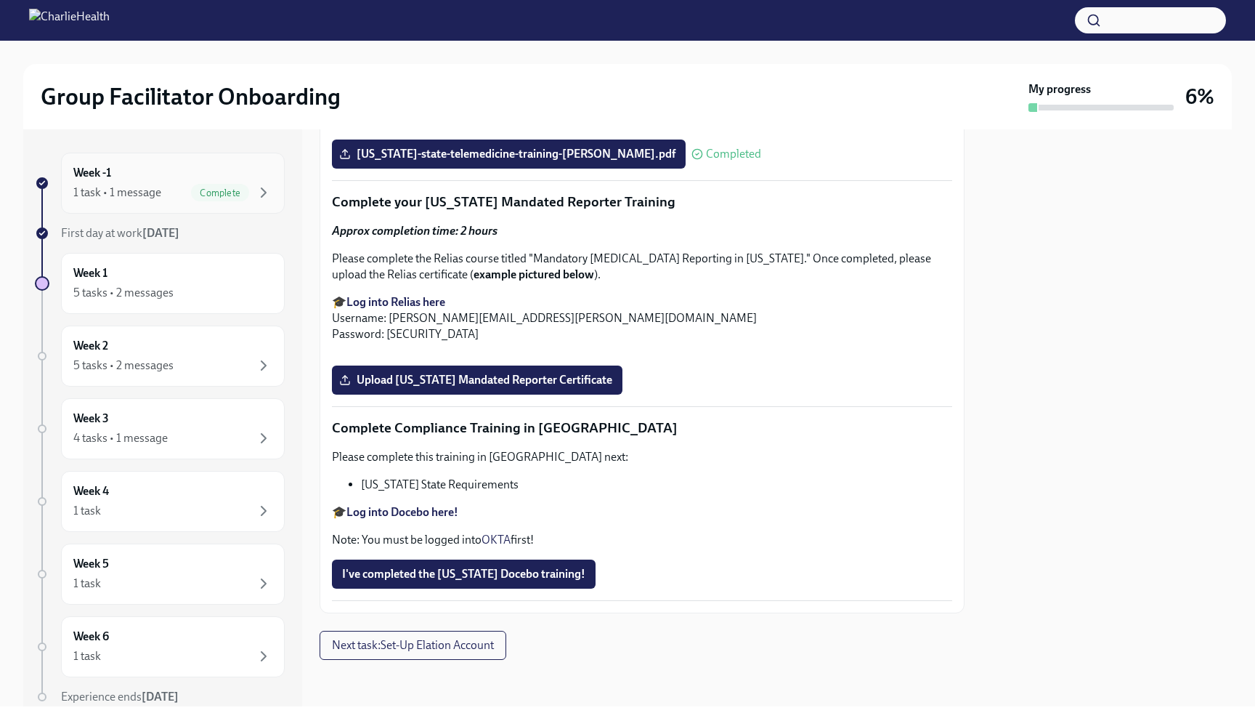
click at [133, 205] on div "Week -1 1 task • 1 message Complete" at bounding box center [173, 183] width 224 height 61
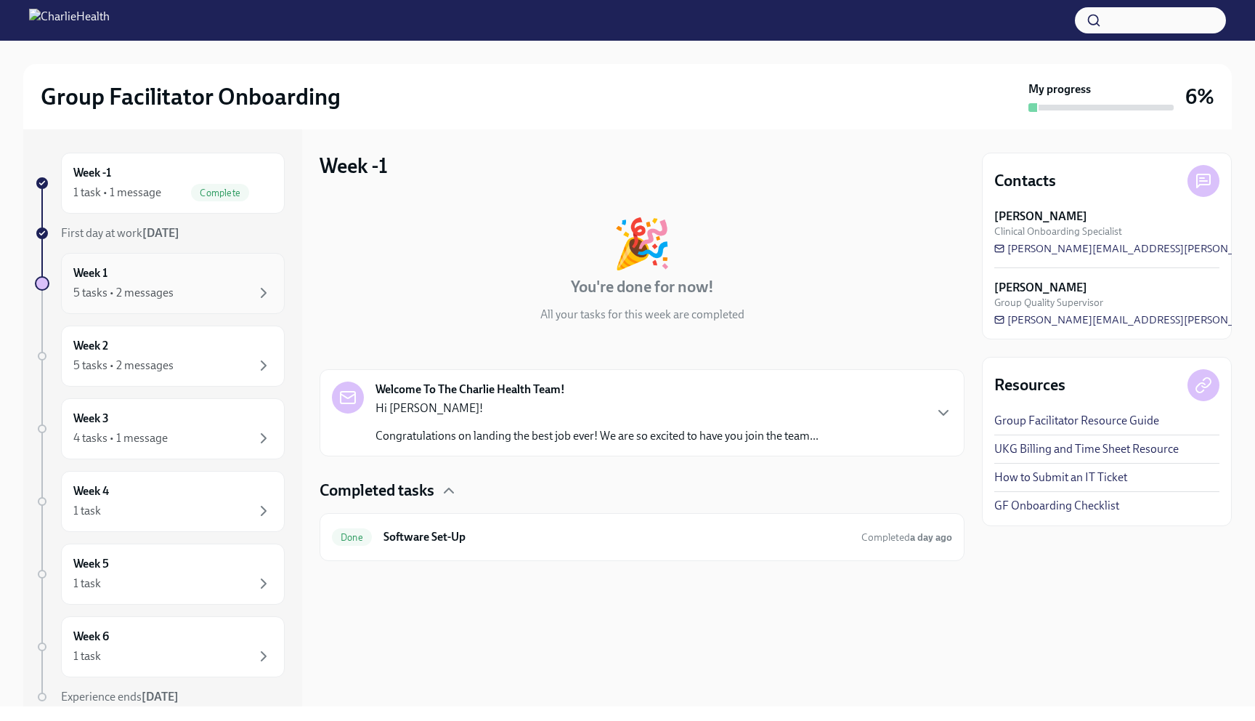
click at [113, 273] on div "Week 1 5 tasks • 2 messages" at bounding box center [172, 283] width 199 height 36
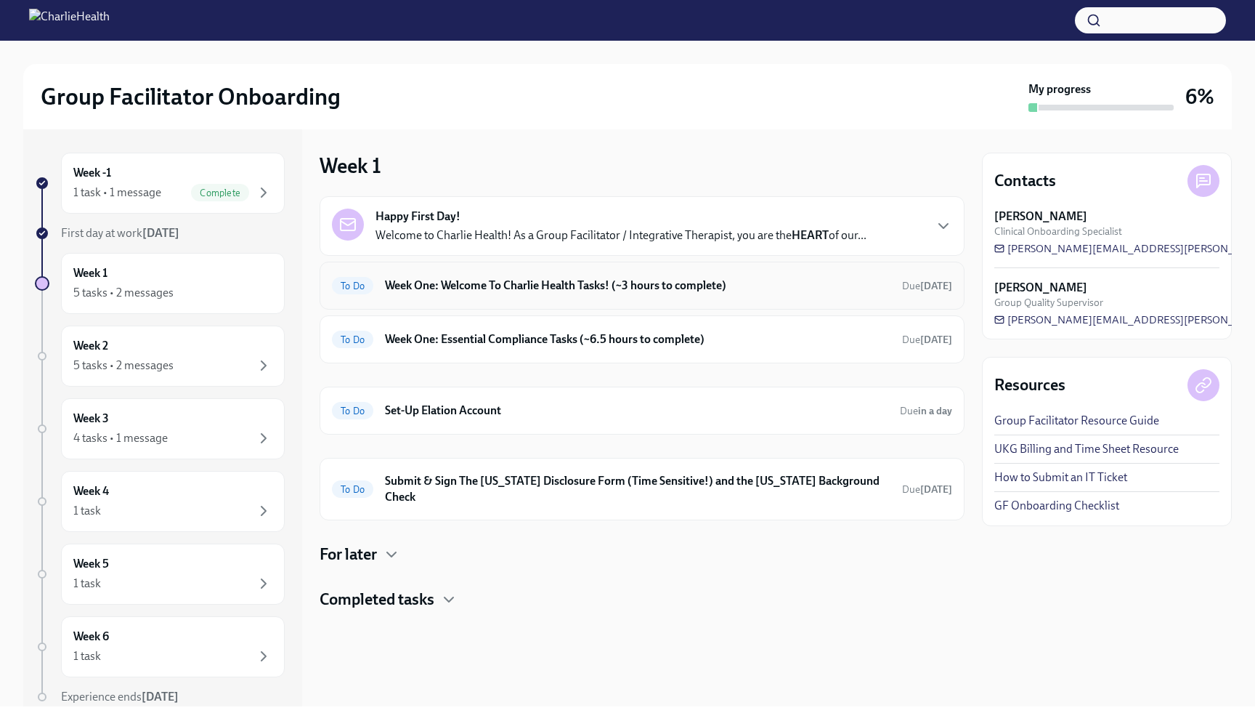
click at [435, 283] on h6 "Week One: Welcome To Charlie Health Tasks! (~3 hours to complete)" at bounding box center [638, 286] width 506 height 16
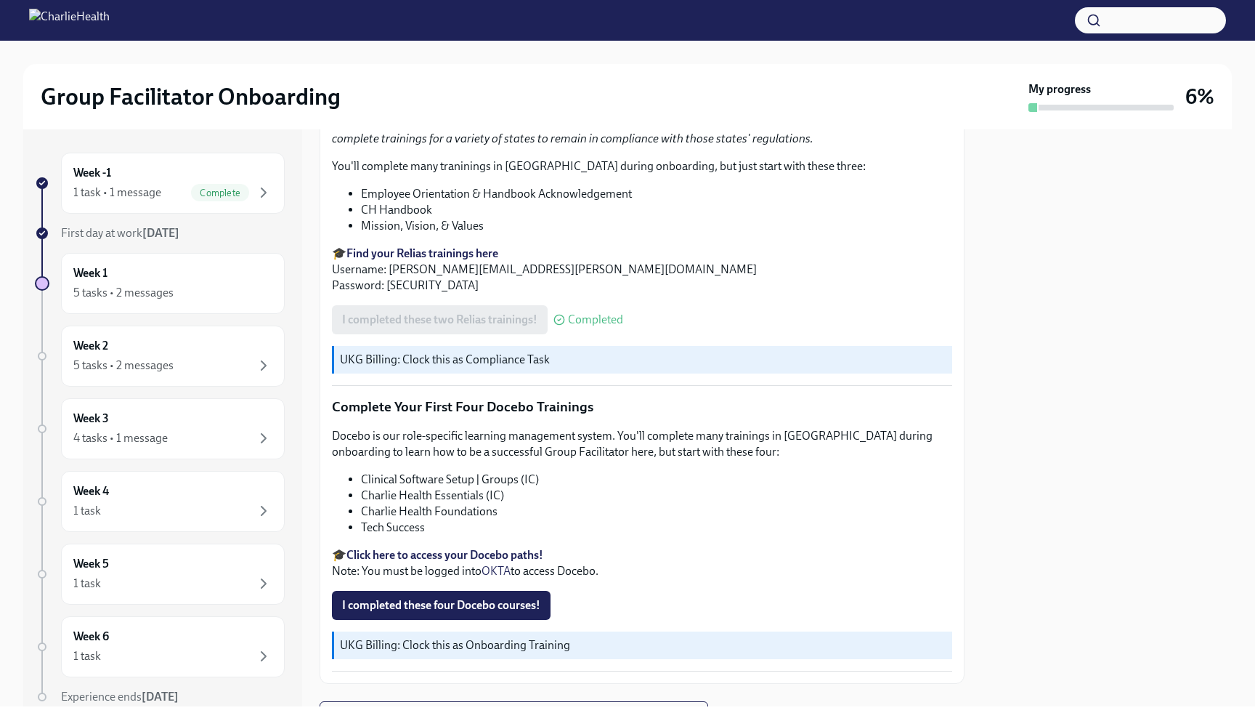
scroll to position [1896, 0]
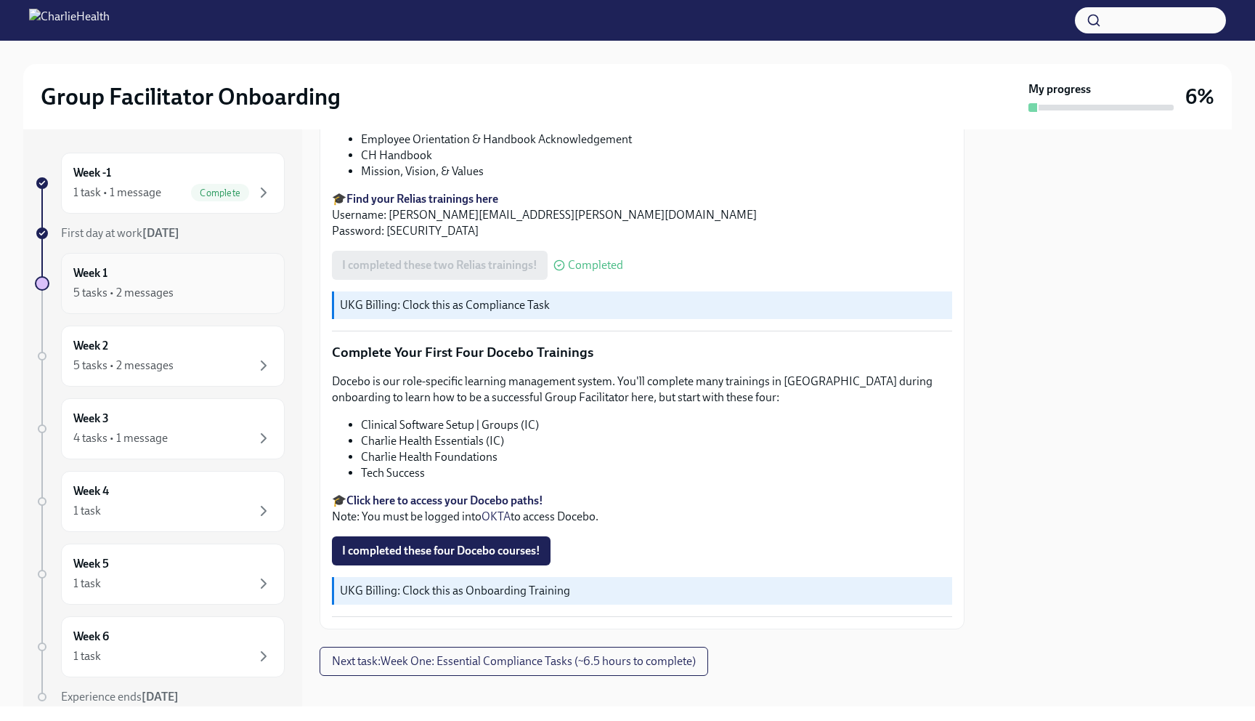
click at [236, 307] on div "Week 1 5 tasks • 2 messages" at bounding box center [173, 283] width 224 height 61
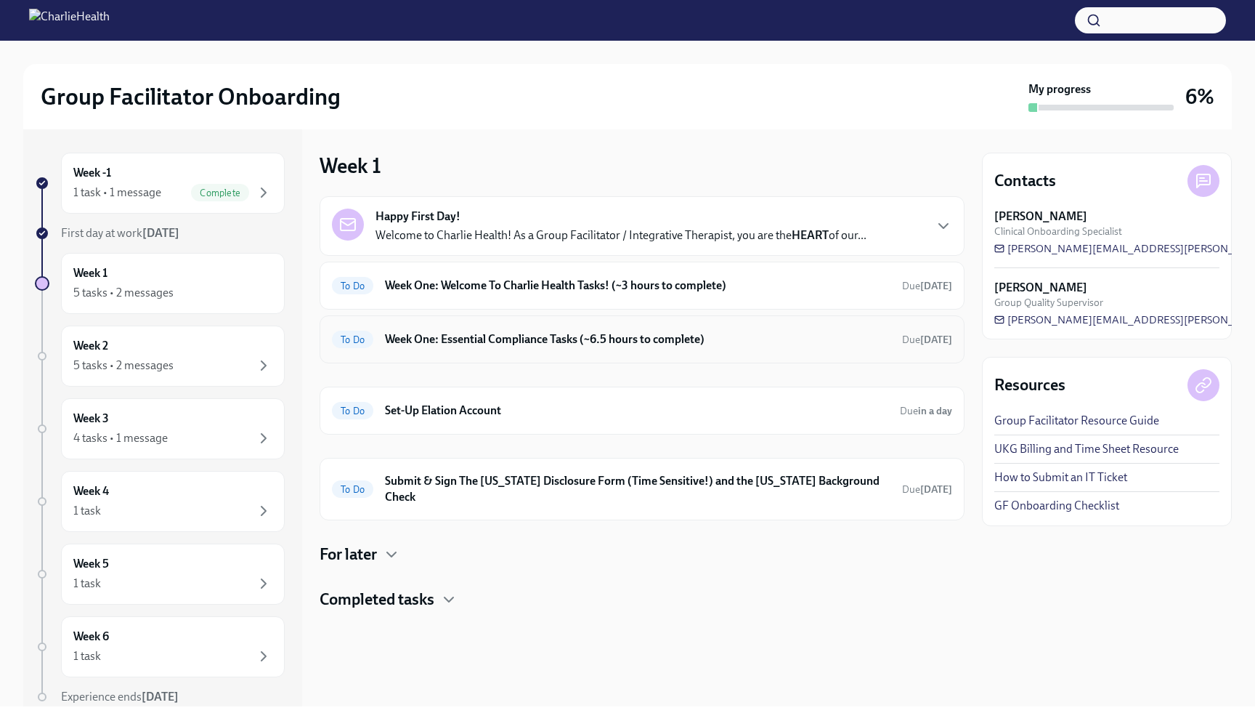
click at [500, 341] on h6 "Week One: Essential Compliance Tasks (~6.5 hours to complete)" at bounding box center [638, 339] width 506 height 16
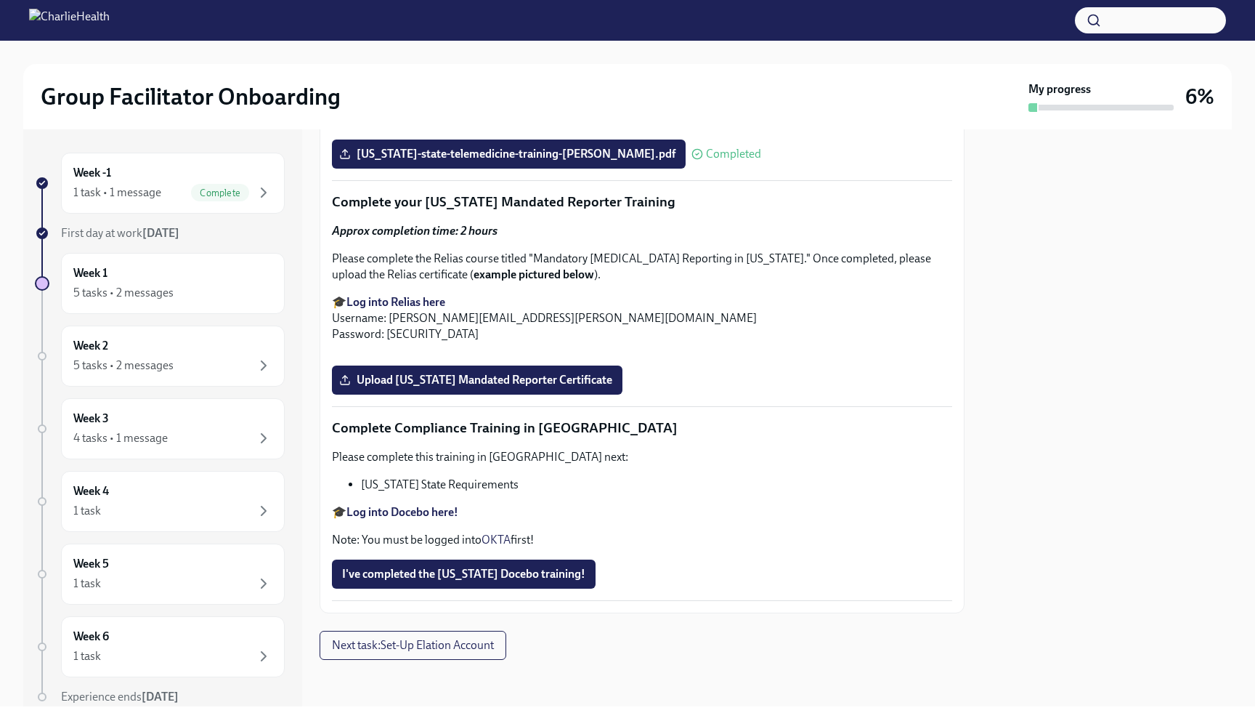
scroll to position [2879, 0]
click at [403, 387] on span "Upload [US_STATE] Mandated Reporter Certificate" at bounding box center [477, 380] width 270 height 15
click at [0, 0] on input "Upload [US_STATE] Mandated Reporter Certificate" at bounding box center [0, 0] width 0 height 0
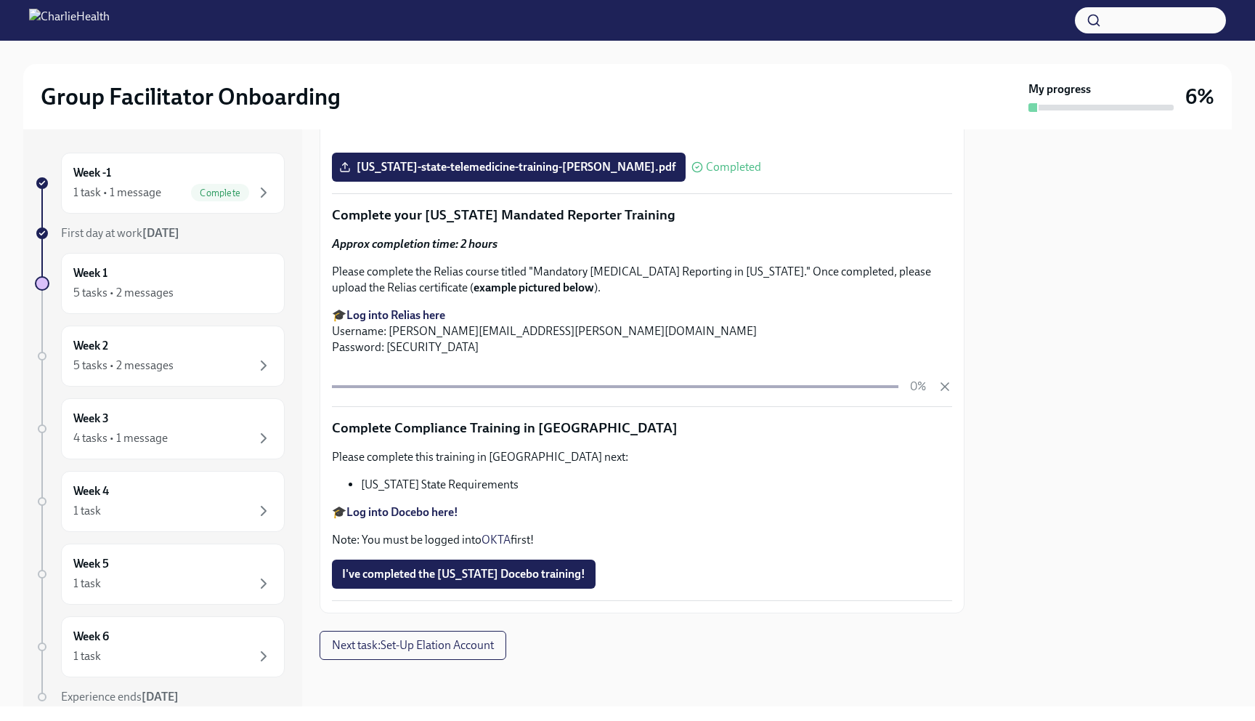
scroll to position [3111, 0]
click at [413, 512] on strong "Log into Docebo here!" at bounding box center [403, 512] width 112 height 14
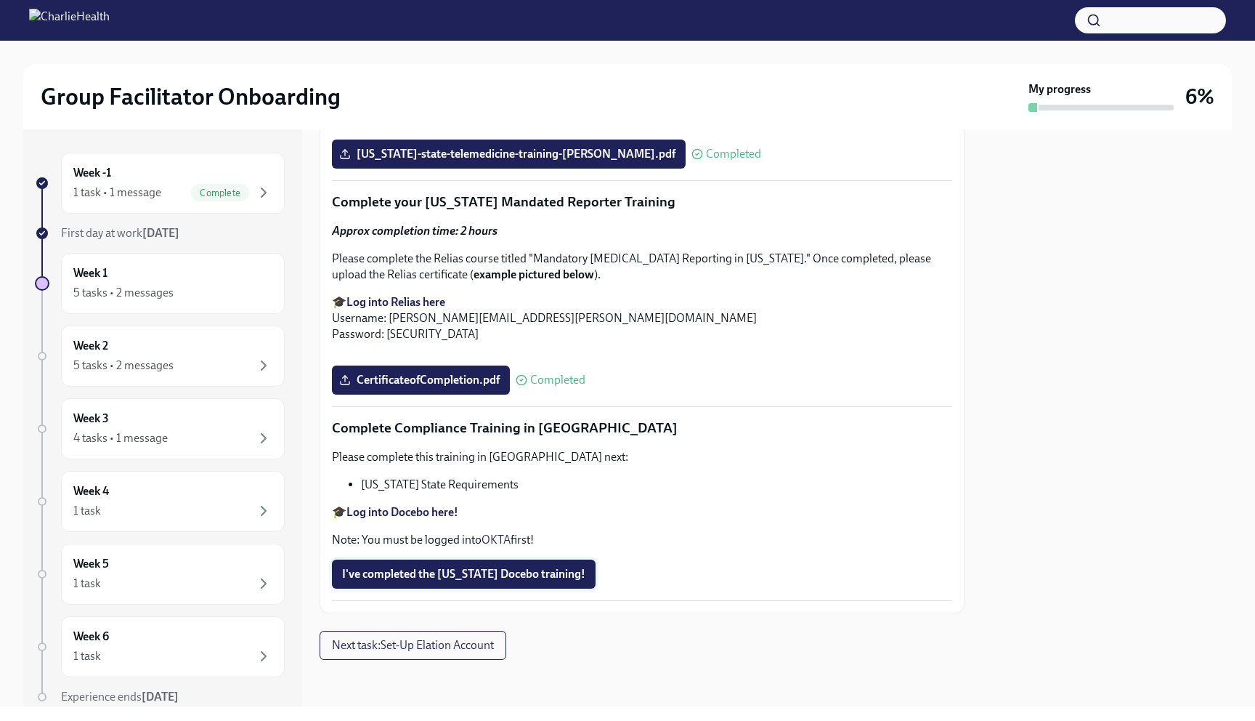
click at [369, 588] on button "I've completed the [US_STATE] Docebo training!" at bounding box center [464, 573] width 264 height 29
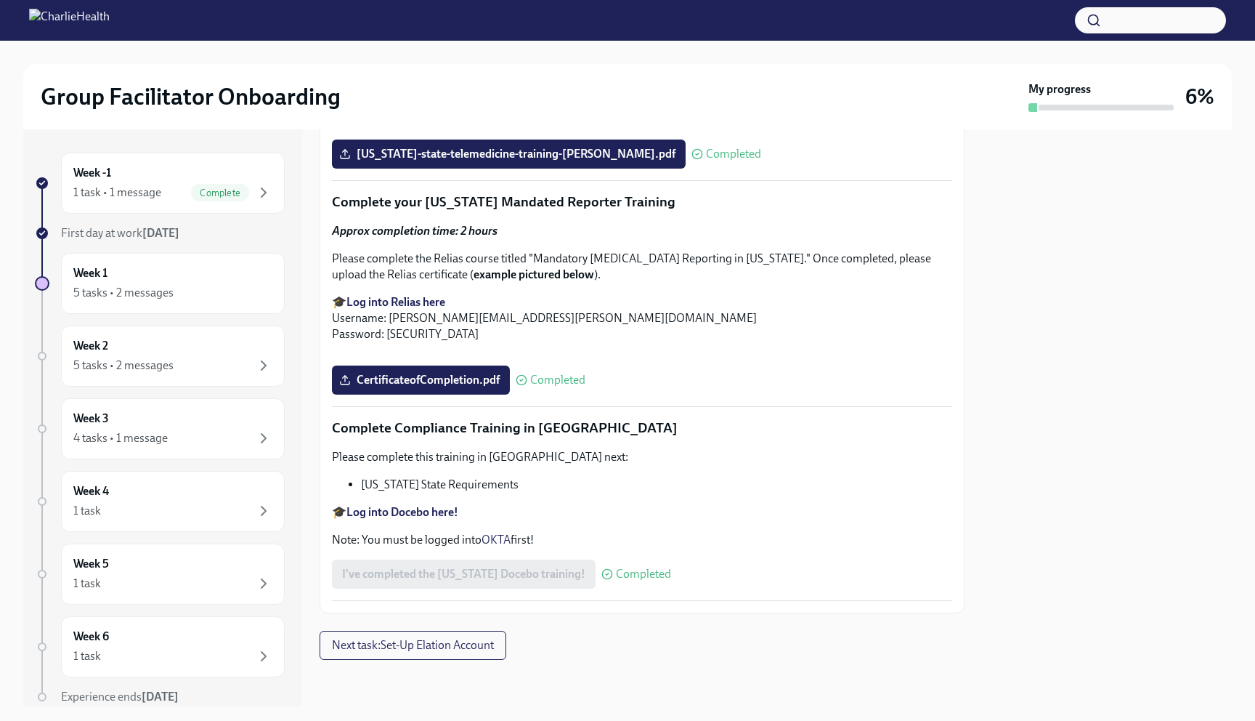
scroll to position [3124, 0]
click at [368, 647] on span "Next task : Set-Up Elation Account" at bounding box center [413, 645] width 162 height 15
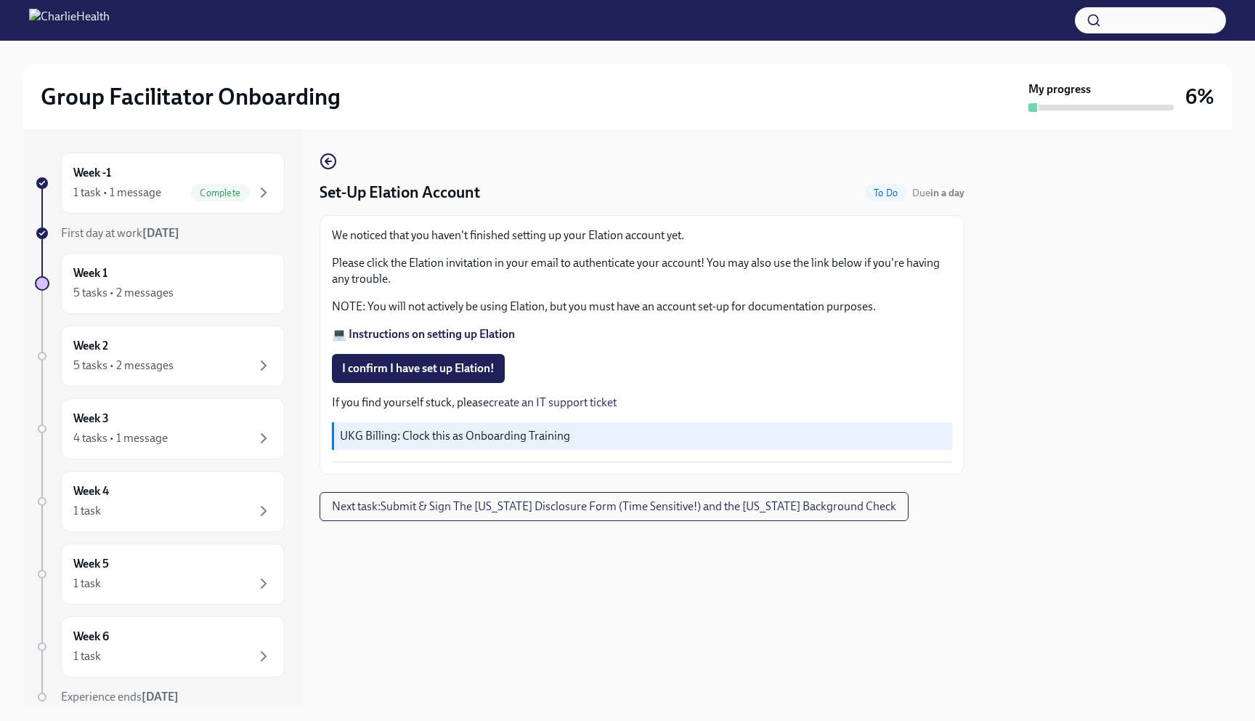
click at [429, 336] on strong "💻 Instructions on setting up Elation" at bounding box center [423, 334] width 183 height 14
